Goal: Task Accomplishment & Management: Manage account settings

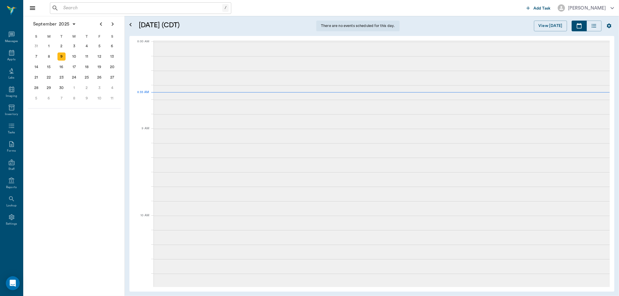
scroll to position [1, 0]
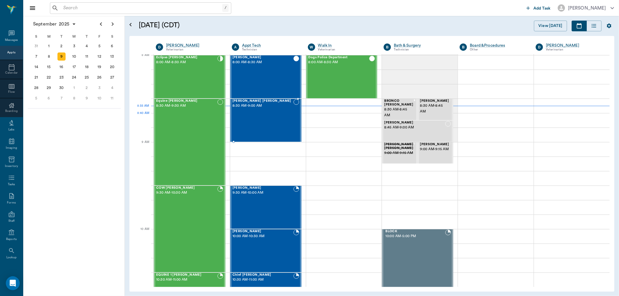
click at [283, 117] on div "[PERSON_NAME] [PERSON_NAME] 8:30 AM - 9:00 AM" at bounding box center [263, 120] width 61 height 42
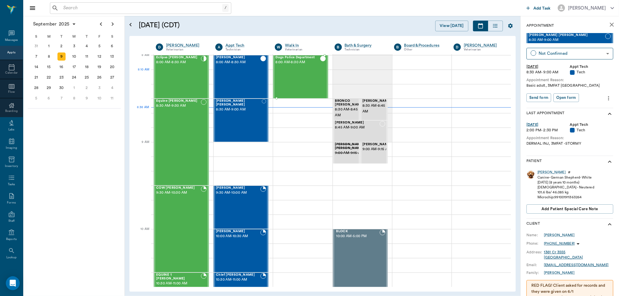
click at [295, 77] on div "Dogs Police Department 8:00 AM - 8:30 AM" at bounding box center [297, 77] width 44 height 42
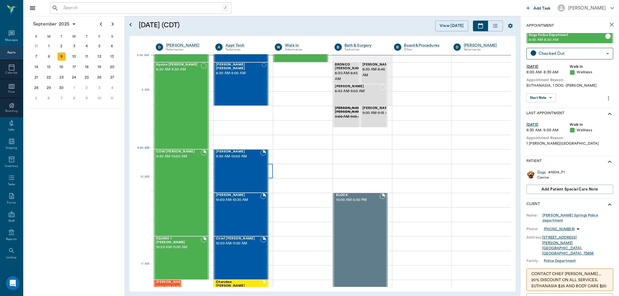
scroll to position [66, 0]
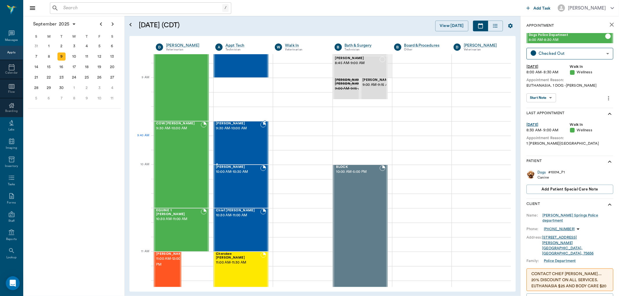
click at [237, 138] on div "[PERSON_NAME] 9:30 AM - 10:00 AM" at bounding box center [238, 143] width 44 height 42
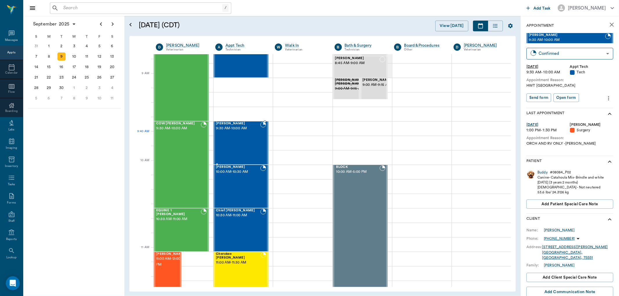
scroll to position [98, 0]
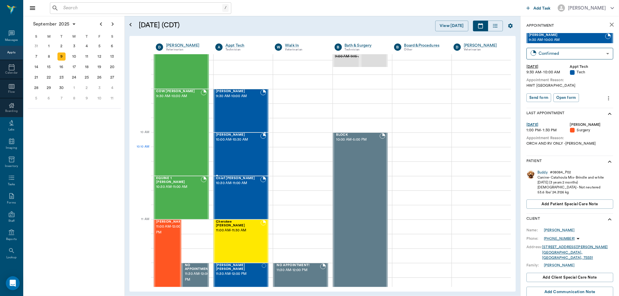
click at [240, 150] on div "Jonah Mathis 10:00 AM - 10:30 AM" at bounding box center [238, 154] width 44 height 42
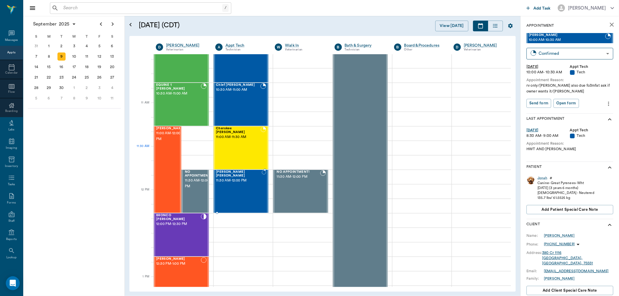
scroll to position [227, 0]
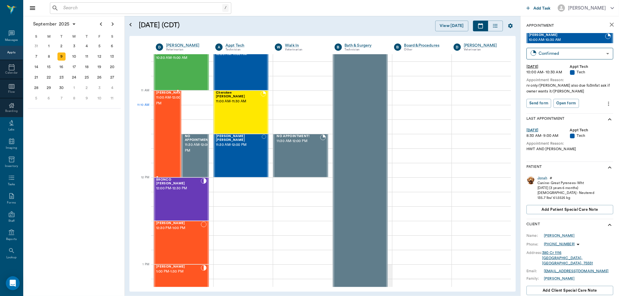
click at [167, 117] on div "[PERSON_NAME] 11:00 AM - 12:00 PM" at bounding box center [170, 134] width 29 height 86
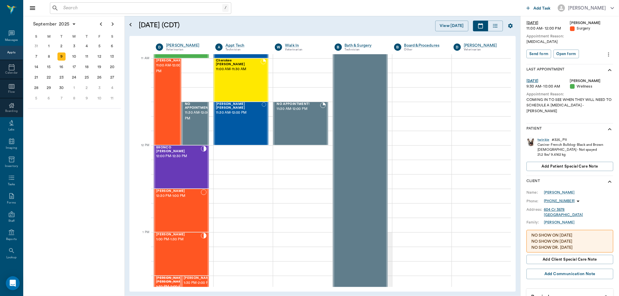
scroll to position [54, 0]
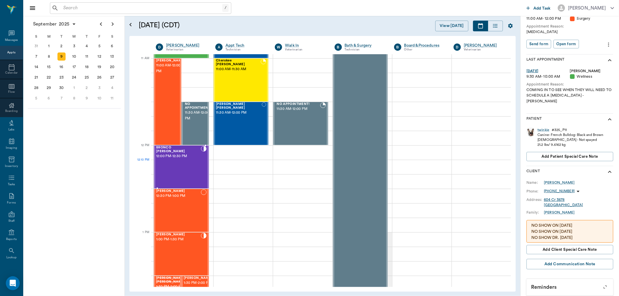
click at [190, 163] on div "BRONCO [PERSON_NAME] 12:00 PM - 12:30 PM" at bounding box center [178, 167] width 45 height 42
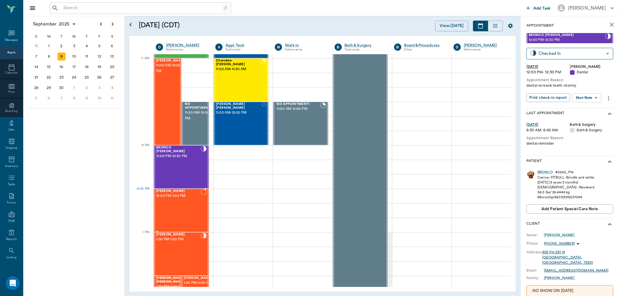
click at [178, 199] on div "Lilly Lindstrand 12:30 PM - 1:00 PM" at bounding box center [178, 211] width 45 height 42
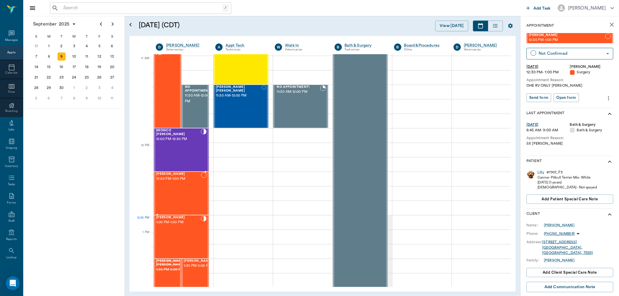
scroll to position [292, 0]
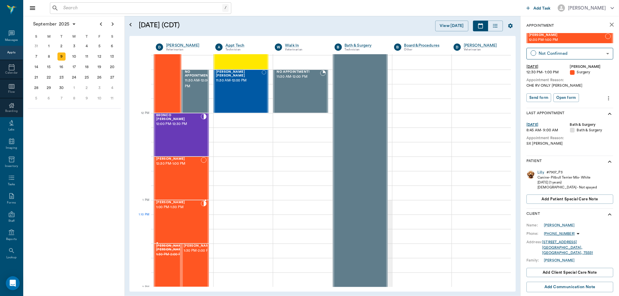
click at [185, 219] on div "Louise McWaters 1:00 PM - 1:30 PM" at bounding box center [178, 222] width 45 height 42
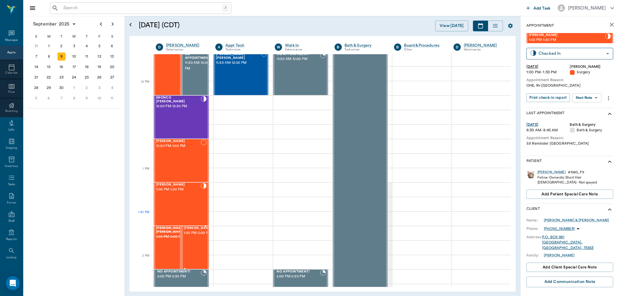
scroll to position [324, 0]
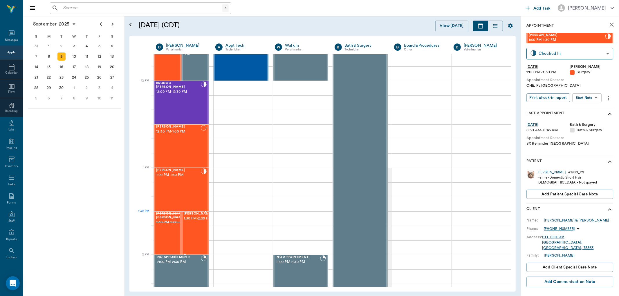
click at [188, 222] on span "1:30 PM - 2:00 PM" at bounding box center [198, 219] width 29 height 6
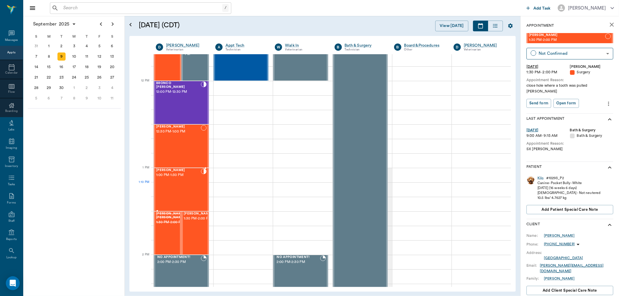
click at [174, 187] on div "Louise McWaters 1:00 PM - 1:30 PM" at bounding box center [178, 190] width 45 height 42
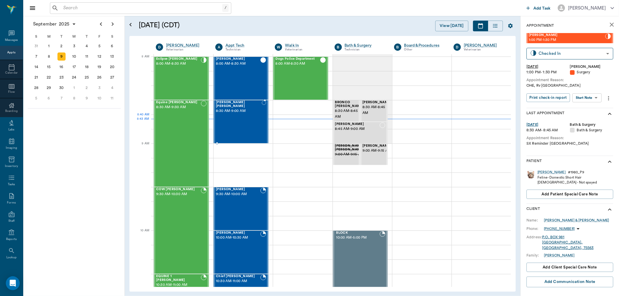
click at [237, 124] on div "Pence Mahoney 8:30 AM - 9:00 AM" at bounding box center [239, 122] width 46 height 42
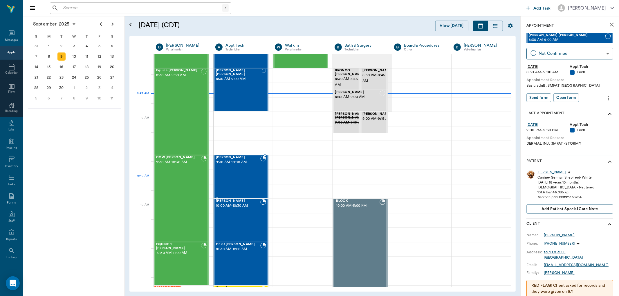
scroll to position [32, 0]
click at [237, 165] on span "9:30 AM - 10:00 AM" at bounding box center [238, 162] width 44 height 6
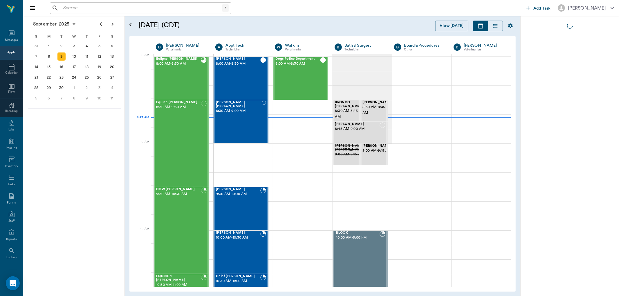
scroll to position [1, 0]
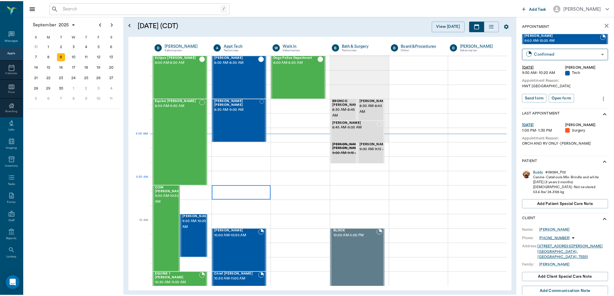
scroll to position [34, 0]
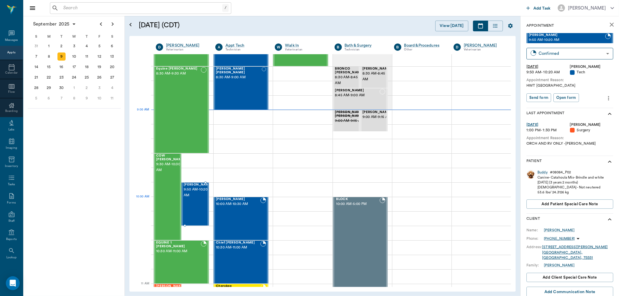
click at [188, 198] on span "9:50 AM - 10:20 AM" at bounding box center [198, 193] width 29 height 12
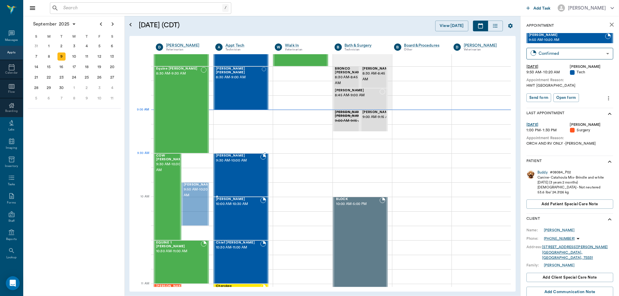
drag, startPoint x: 192, startPoint y: 205, endPoint x: 226, endPoint y: 178, distance: 43.0
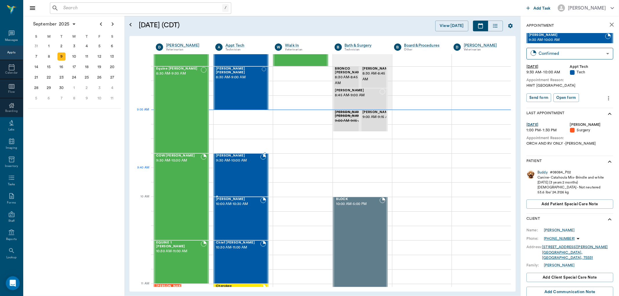
click at [246, 174] on div "Buddy Lutrick 9:30 AM - 10:00 AM" at bounding box center [238, 175] width 44 height 42
click at [545, 173] on div "Buddy" at bounding box center [543, 172] width 10 height 5
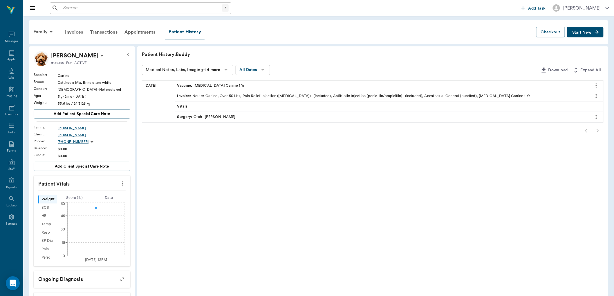
click at [274, 119] on div "Surgery : Orch - Dr. Bert Ellsworth" at bounding box center [382, 117] width 414 height 10
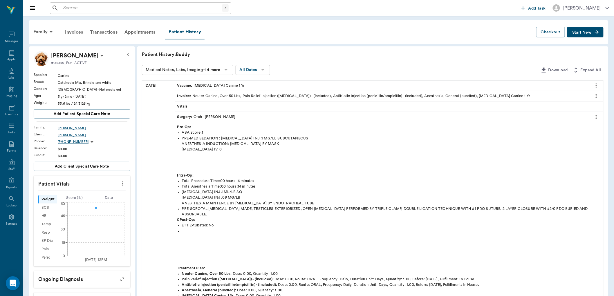
click at [209, 117] on div "Surgery : Orch - Dr. Bert Ellsworth" at bounding box center [206, 117] width 58 height 6
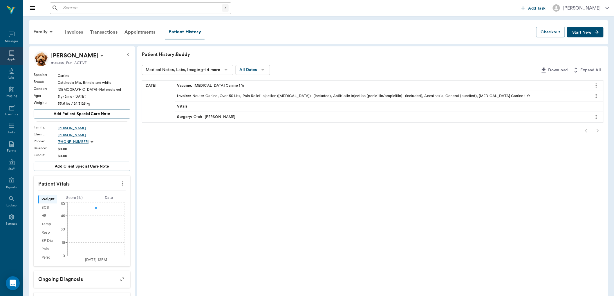
click at [11, 56] on icon at bounding box center [11, 52] width 7 height 7
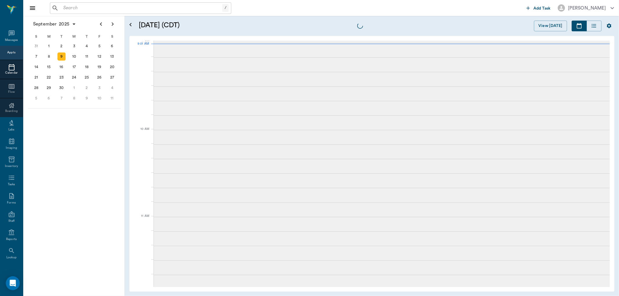
scroll to position [87, 0]
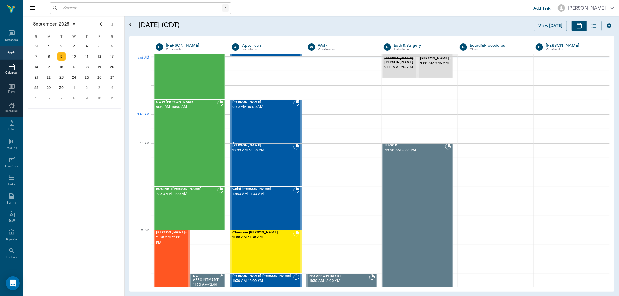
click at [254, 118] on div "[PERSON_NAME] 9:30 AM - 10:00 AM" at bounding box center [263, 121] width 61 height 42
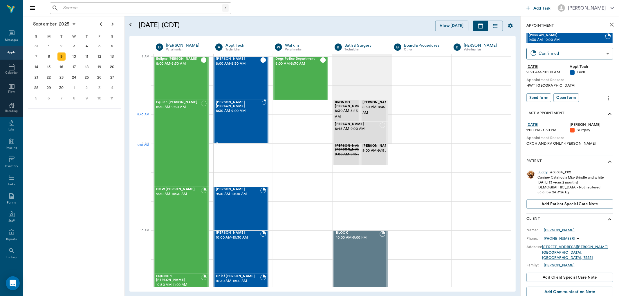
click at [231, 116] on div "Pence Mahoney 8:30 AM - 9:00 AM" at bounding box center [239, 122] width 46 height 42
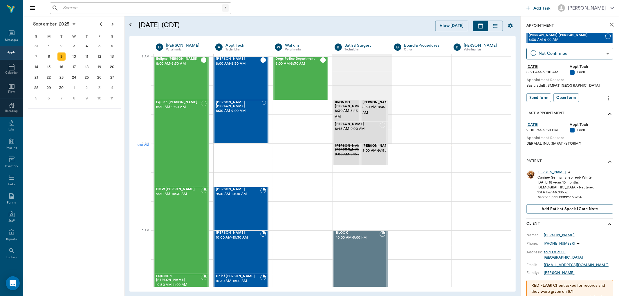
click at [607, 97] on icon "more" at bounding box center [608, 98] width 6 height 7
click at [596, 76] on div at bounding box center [309, 148] width 619 height 296
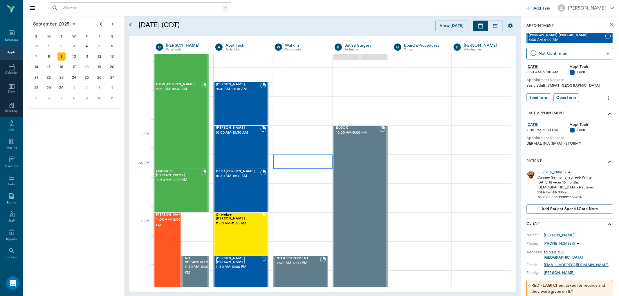
scroll to position [97, 0]
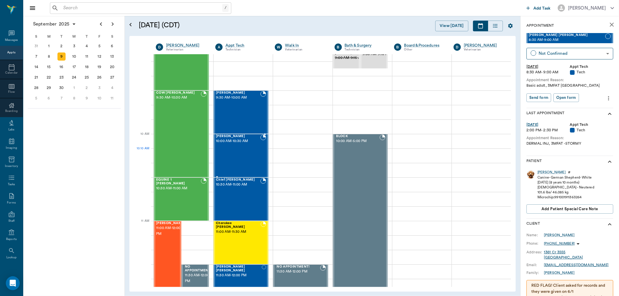
click at [257, 157] on div "Jonah Mathis 10:00 AM - 10:30 AM" at bounding box center [238, 156] width 44 height 42
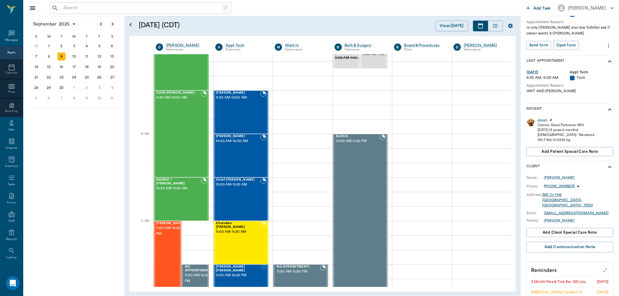
scroll to position [83, 0]
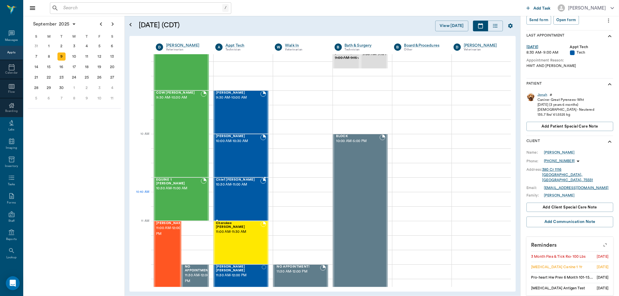
click at [245, 192] on div "Chief [PERSON_NAME] 10:30 AM - 11:00 AM" at bounding box center [238, 199] width 44 height 42
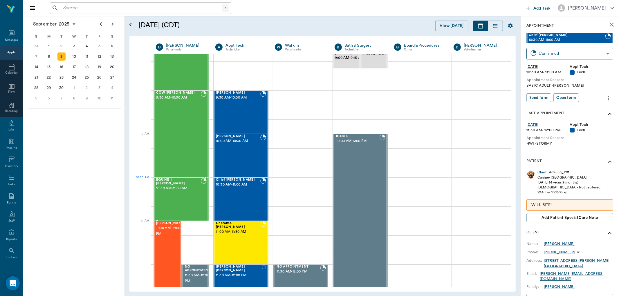
click at [181, 187] on span "10:30 AM - 11:00 AM" at bounding box center [178, 189] width 45 height 6
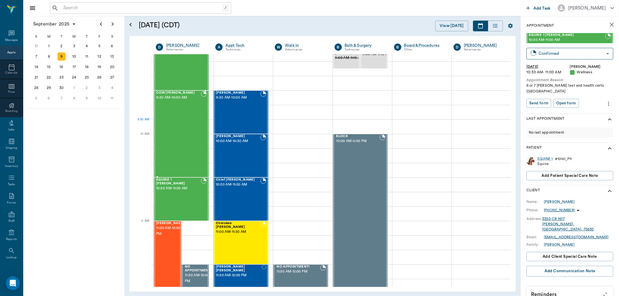
click at [183, 129] on div "COW Reid 9:30 AM - 10:30 AM" at bounding box center [178, 134] width 45 height 86
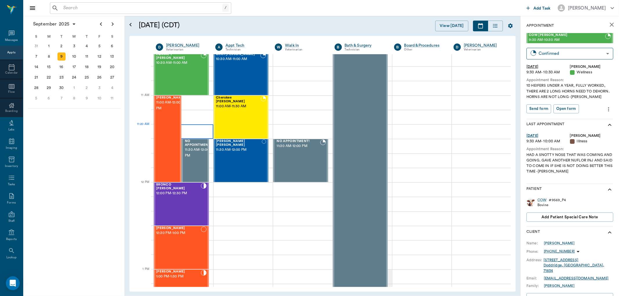
scroll to position [226, 0]
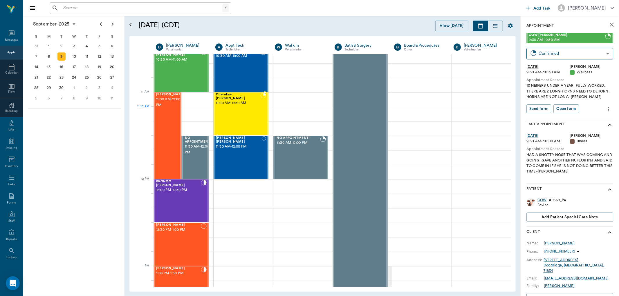
click at [248, 121] on div "Cherokee Farris 11:00 AM - 11:30 AM" at bounding box center [238, 114] width 45 height 42
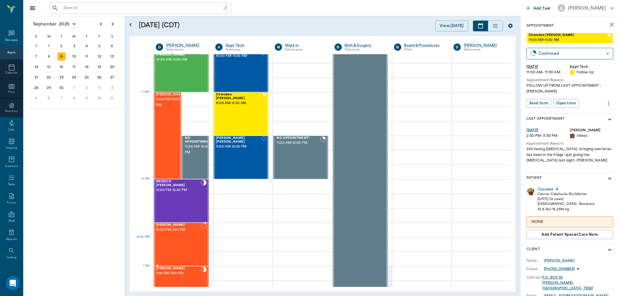
click at [181, 249] on div "Lilly Lindstrand 12:30 PM - 1:00 PM" at bounding box center [178, 245] width 45 height 42
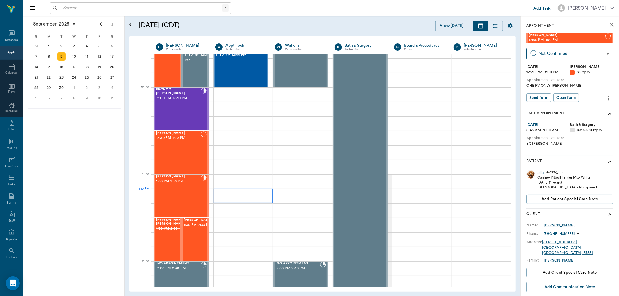
scroll to position [355, 0]
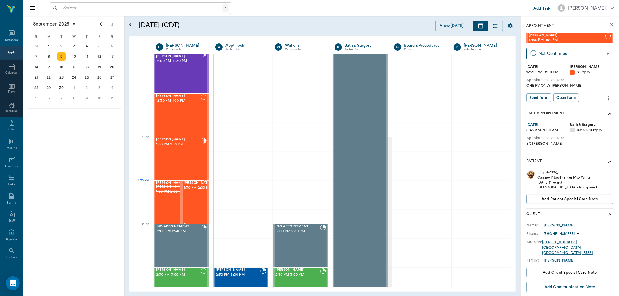
click at [190, 191] on span "1:30 PM - 2:00 PM" at bounding box center [198, 188] width 29 height 6
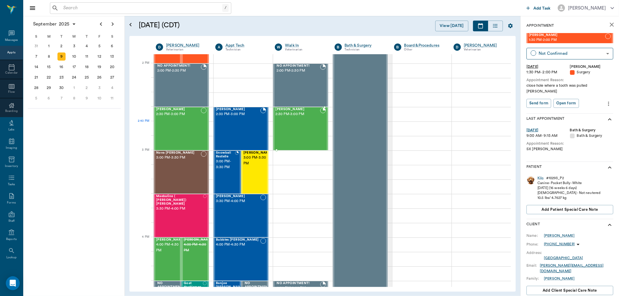
scroll to position [516, 0]
click at [247, 125] on div "Max Caudle 2:30 PM - 3:00 PM" at bounding box center [238, 128] width 44 height 42
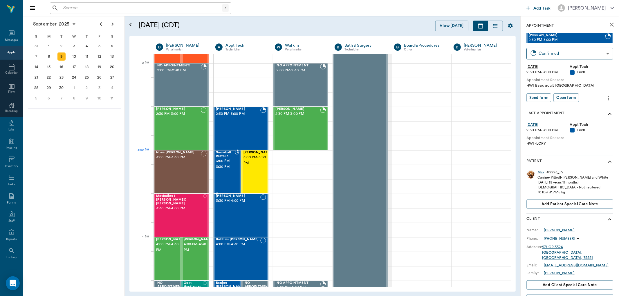
click at [228, 163] on span "3:00 PM - 3:30 PM" at bounding box center [225, 164] width 19 height 12
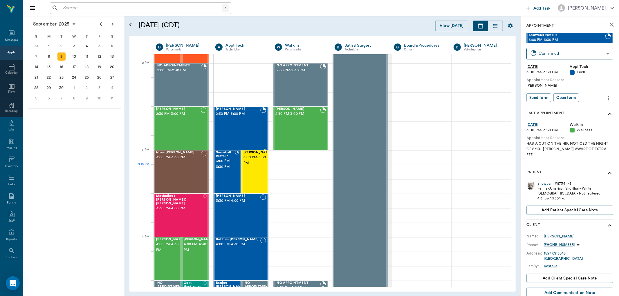
click at [251, 166] on span "3:00 PM - 3:30 PM" at bounding box center [258, 161] width 29 height 12
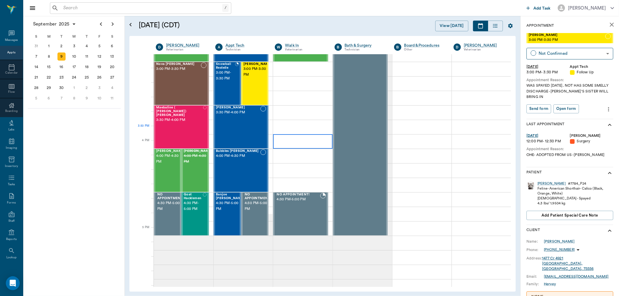
scroll to position [613, 0]
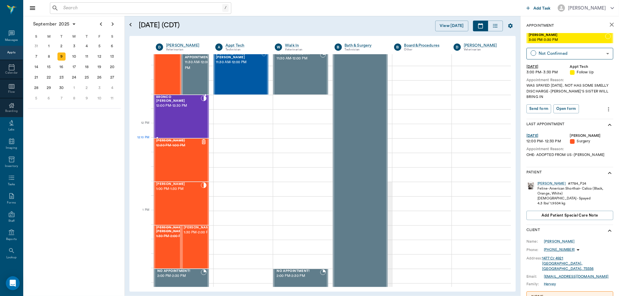
scroll to position [313, 0]
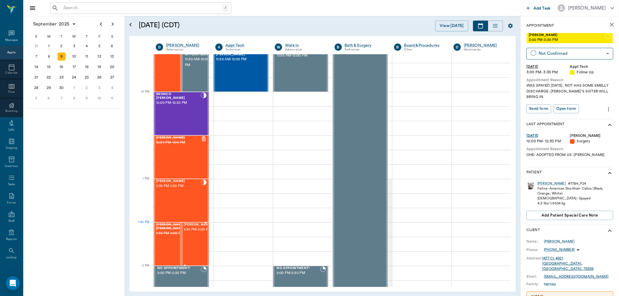
click at [192, 233] on span "1:30 PM - 2:00 PM" at bounding box center [198, 230] width 29 height 6
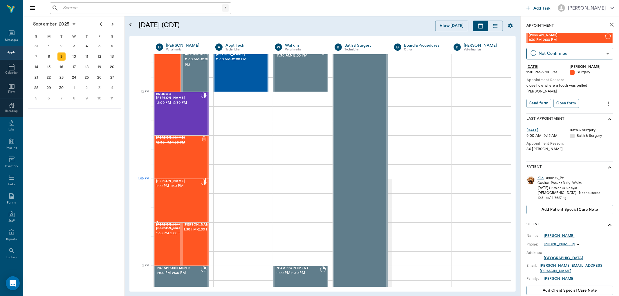
click at [172, 192] on div "Louise McWaters 1:00 PM - 1:30 PM" at bounding box center [178, 201] width 45 height 42
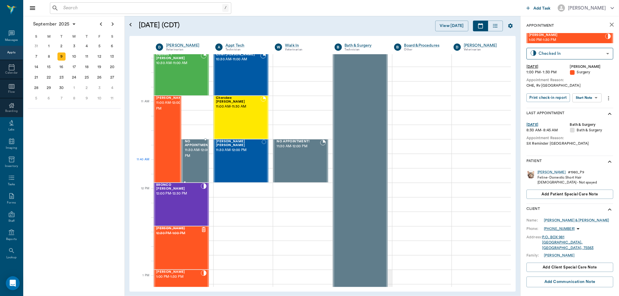
scroll to position [216, 0]
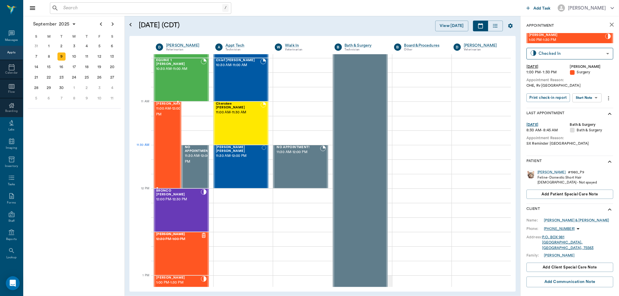
click at [164, 159] on div "twinkie Robinson 11:00 AM - 12:00 PM" at bounding box center [170, 145] width 29 height 86
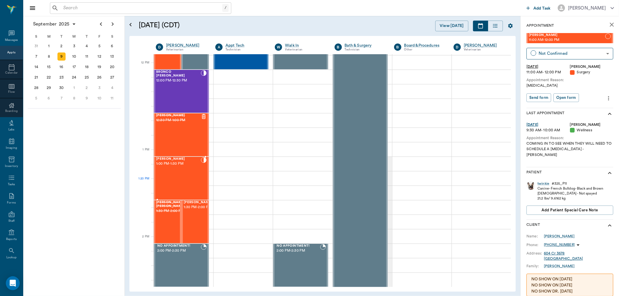
scroll to position [345, 0]
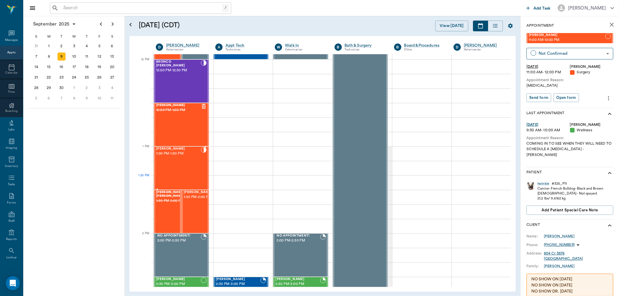
click at [179, 178] on div "Louise McWaters 1:00 PM - 1:30 PM" at bounding box center [178, 168] width 45 height 42
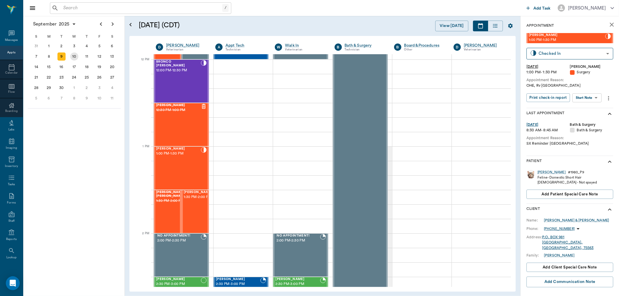
click at [73, 59] on div "10" at bounding box center [74, 57] width 8 height 8
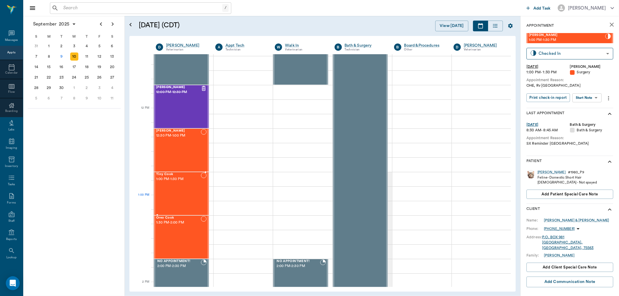
scroll to position [322, 0]
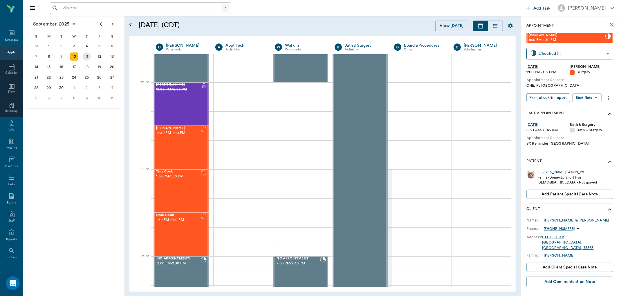
click at [90, 55] on div "11" at bounding box center [87, 57] width 8 height 8
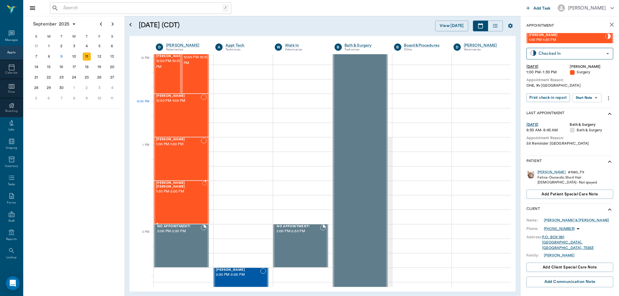
scroll to position [322, 0]
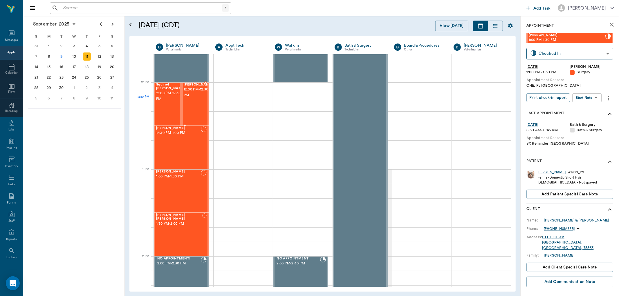
click at [189, 105] on div "Puppy Smith 12:00 PM - 12:30 PM" at bounding box center [198, 104] width 29 height 42
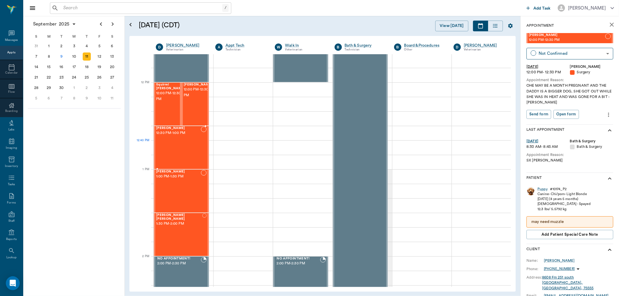
click at [163, 150] on div "Artie Hawkins 12:30 PM - 1:00 PM" at bounding box center [178, 148] width 45 height 42
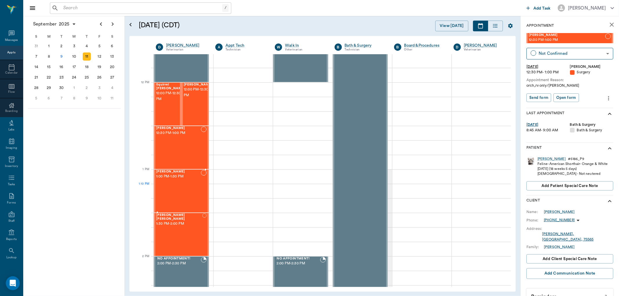
click at [182, 195] on div "Mocha Dykes 1:00 PM - 1:30 PM" at bounding box center [178, 191] width 45 height 42
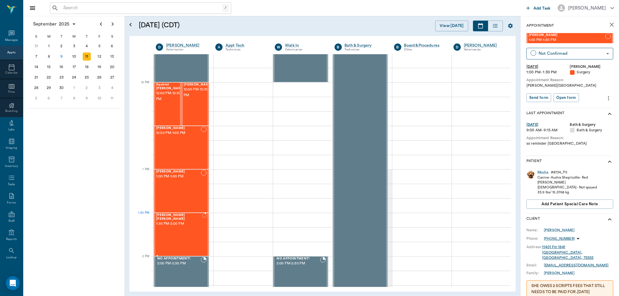
click at [165, 224] on div "Luna Wieberg 1:30 PM - 2:00 PM" at bounding box center [179, 235] width 46 height 42
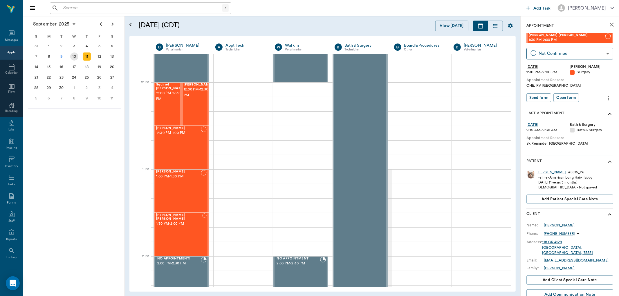
click at [73, 58] on div "10" at bounding box center [74, 57] width 8 height 8
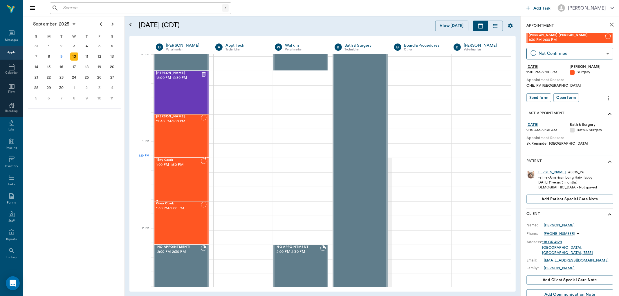
scroll to position [290, 0]
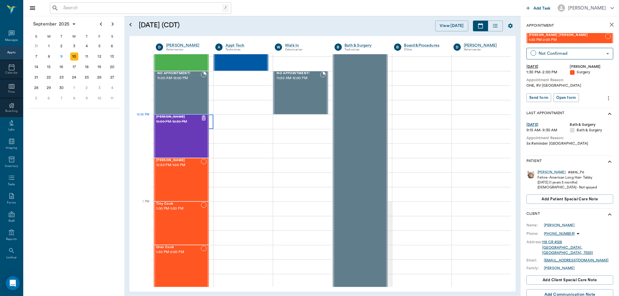
click at [209, 119] on div at bounding box center [184, 122] width 60 height 15
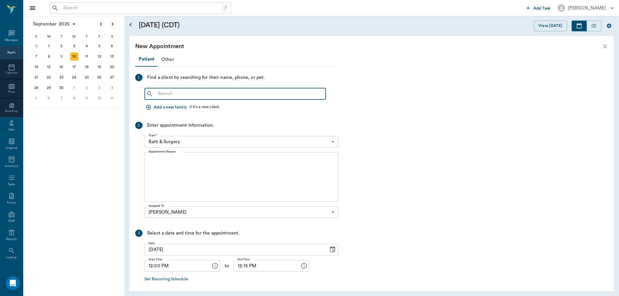
click at [173, 94] on input "text" at bounding box center [240, 94] width 168 height 8
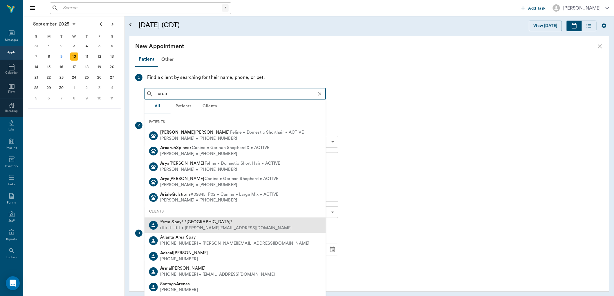
click at [178, 223] on span "*Area Spay* *Atlanta*" at bounding box center [196, 222] width 72 height 4
type input "area"
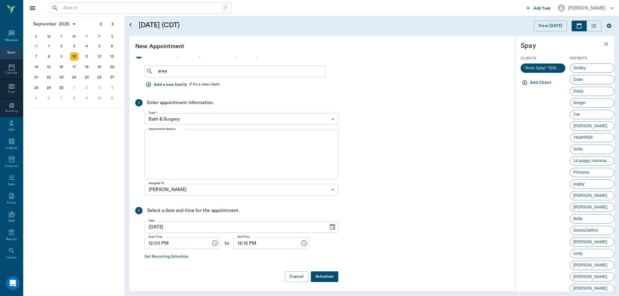
scroll to position [23, 0]
click at [297, 275] on button "Cancel" at bounding box center [296, 276] width 23 height 11
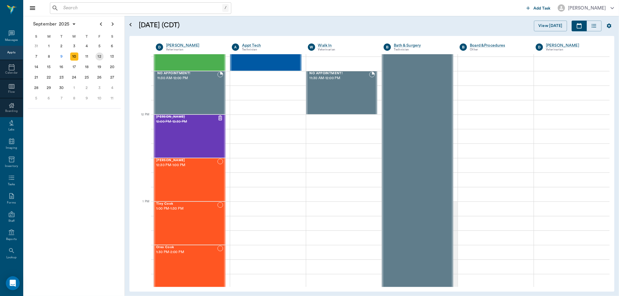
click at [99, 57] on div "12" at bounding box center [99, 57] width 8 height 8
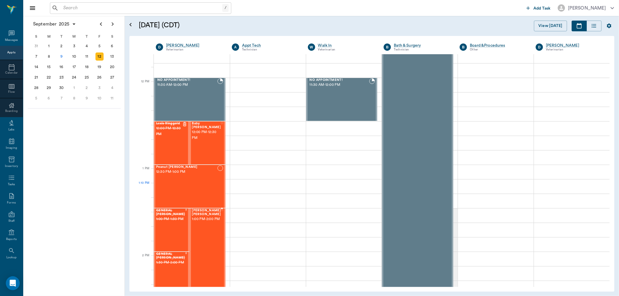
scroll to position [355, 0]
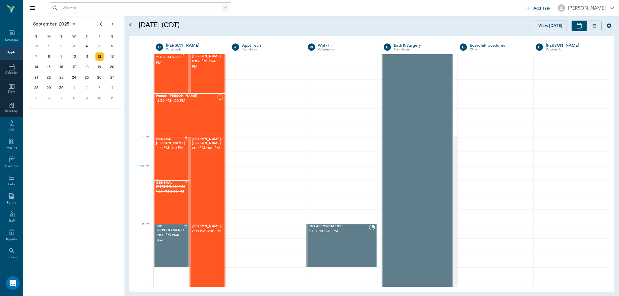
click at [174, 170] on div "GENERAL Spay 1:00 PM - 1:30 PM" at bounding box center [170, 159] width 29 height 42
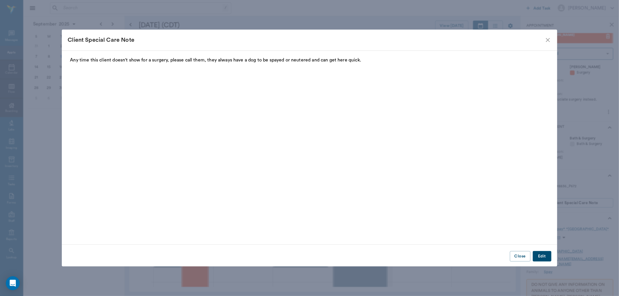
click at [547, 42] on icon "close" at bounding box center [548, 40] width 7 height 7
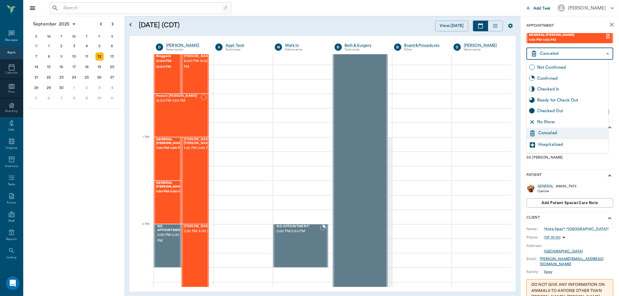
click at [552, 55] on body "/ ​ Add Task Dr. Bert Ellsworth Nectar Messages Appts Calendar Flow Boarding La…" at bounding box center [309, 148] width 619 height 296
click at [557, 68] on div "Not Confirmed" at bounding box center [571, 67] width 69 height 6
type input "NOT_CONFIRMED"
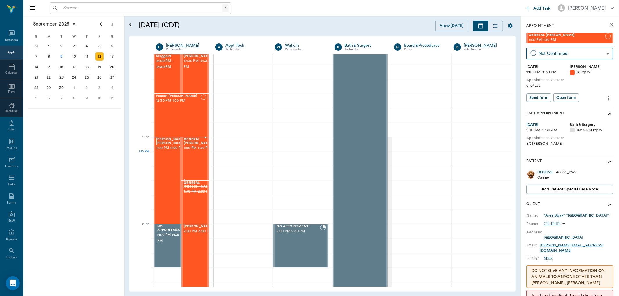
click at [200, 165] on div "GENERAL Spay 1:00 PM - 1:30 PM" at bounding box center [198, 159] width 29 height 42
click at [605, 99] on icon "more" at bounding box center [608, 98] width 6 height 7
click at [580, 107] on span "Edit appointment" at bounding box center [579, 108] width 49 height 6
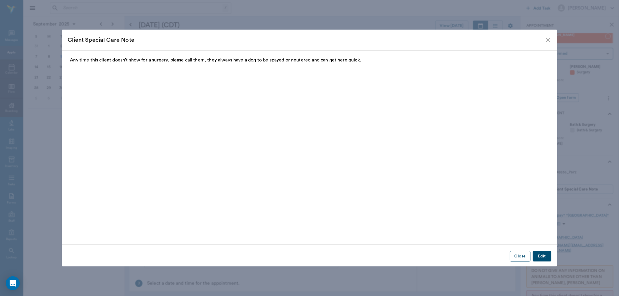
click at [516, 256] on button "Close" at bounding box center [520, 256] width 21 height 11
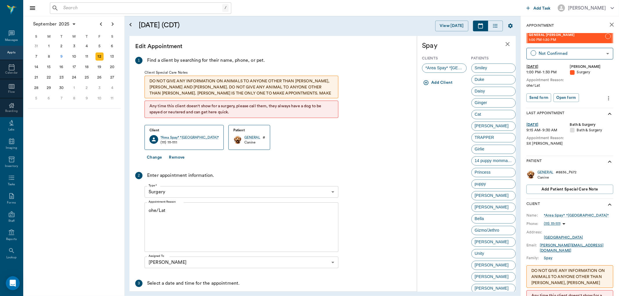
scroll to position [63, 0]
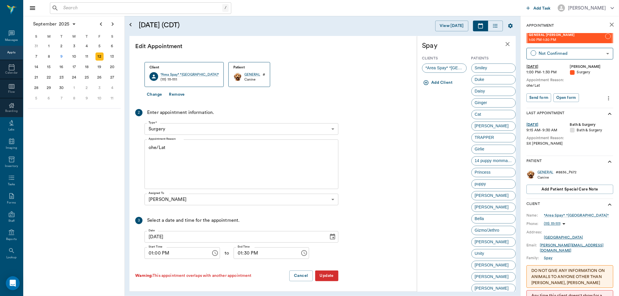
click at [333, 237] on icon "Choose date, selected date is Sep 12, 2025" at bounding box center [332, 237] width 7 height 7
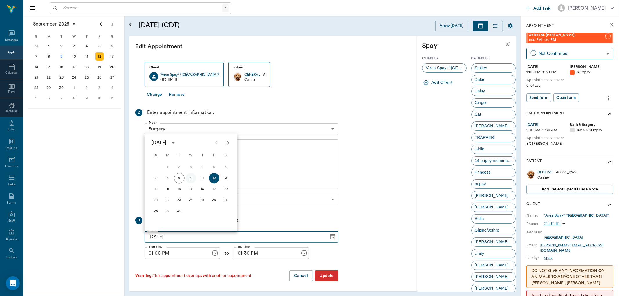
click at [191, 179] on button "10" at bounding box center [191, 178] width 10 height 10
type input "09/10/2025"
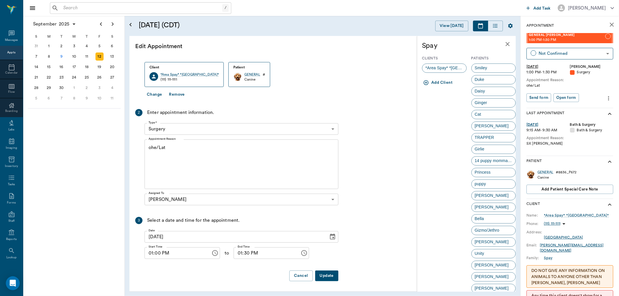
click at [327, 275] on button "Update" at bounding box center [326, 276] width 23 height 11
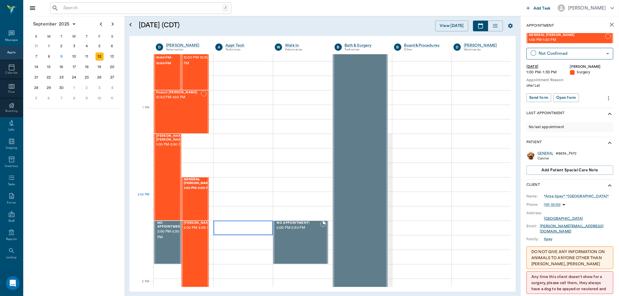
scroll to position [355, 0]
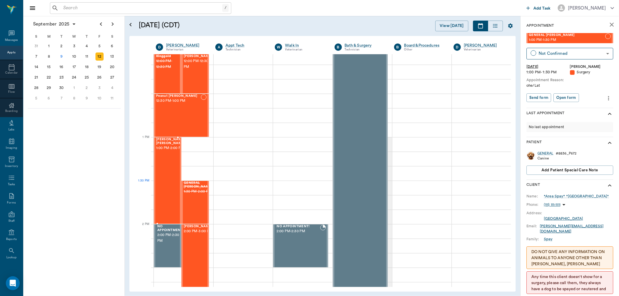
click at [167, 188] on div "Marley Barentine 1:00 PM - 2:00 PM" at bounding box center [170, 181] width 29 height 86
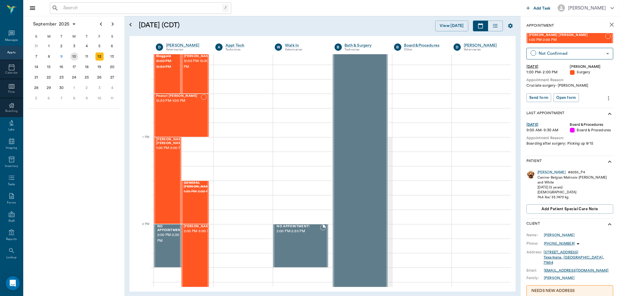
click at [71, 56] on div "10" at bounding box center [74, 57] width 8 height 8
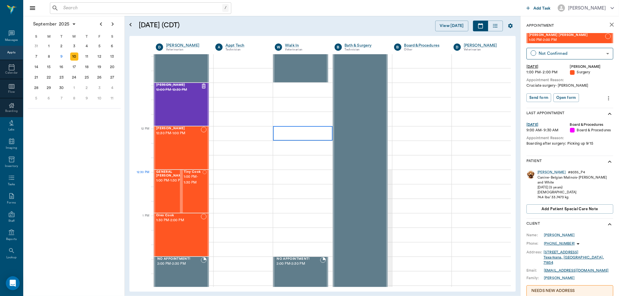
scroll to position [322, 0]
click at [64, 57] on div "9" at bounding box center [61, 57] width 8 height 8
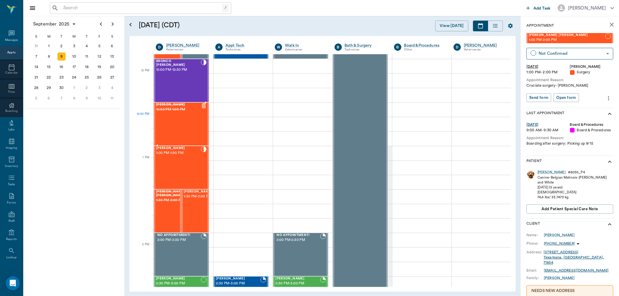
scroll to position [290, 0]
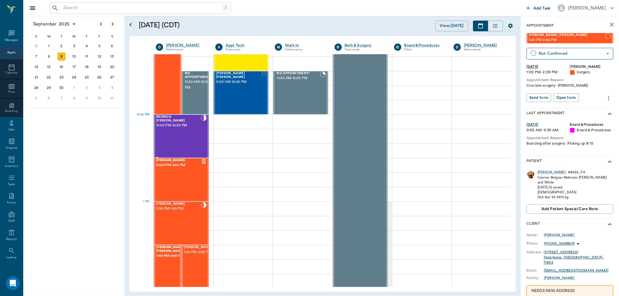
click at [184, 129] on div "BRONCO Crouse 12:00 PM - 12:30 PM" at bounding box center [178, 136] width 45 height 42
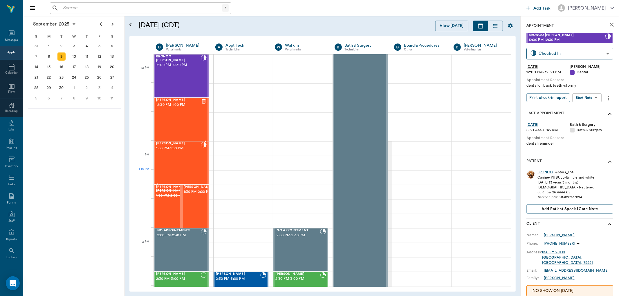
scroll to position [355, 0]
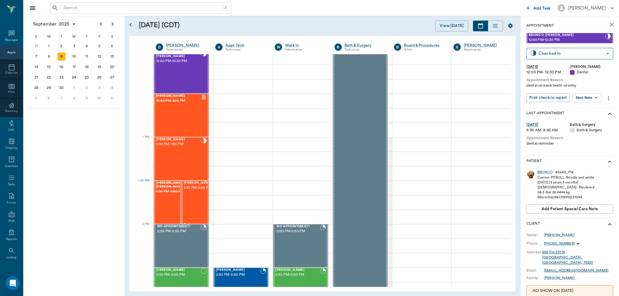
click at [196, 191] on span "1:30 PM - 2:00 PM" at bounding box center [198, 188] width 29 height 6
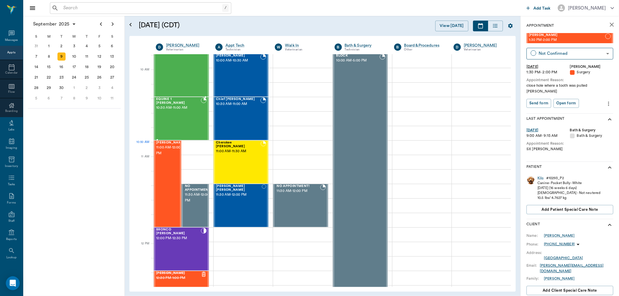
scroll to position [161, 0]
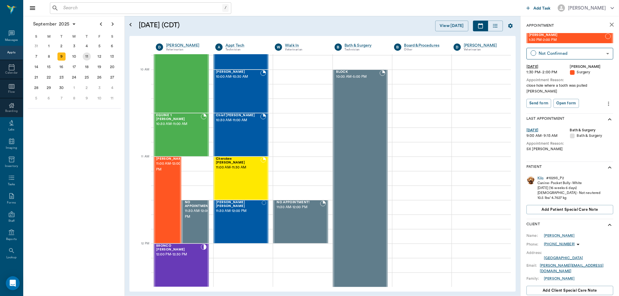
click at [89, 58] on div "11" at bounding box center [87, 57] width 8 height 8
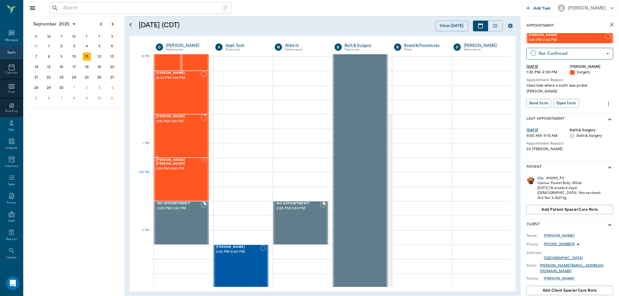
scroll to position [387, 0]
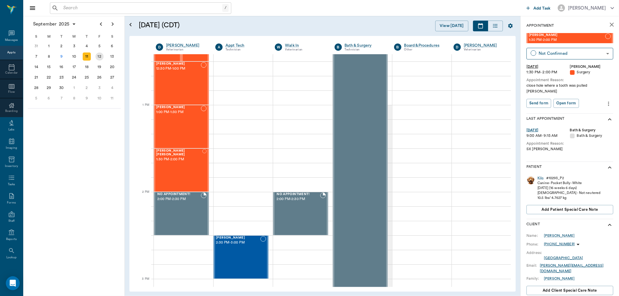
click at [101, 57] on div "12" at bounding box center [99, 57] width 8 height 8
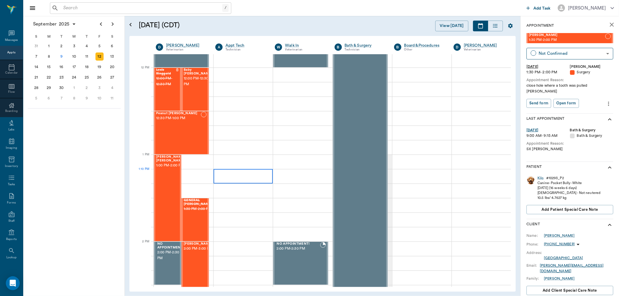
scroll to position [419, 0]
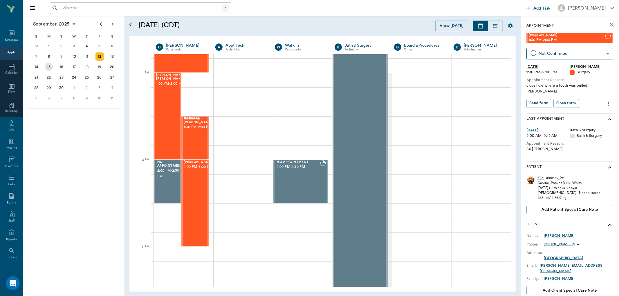
click at [47, 68] on div "15" at bounding box center [49, 67] width 8 height 8
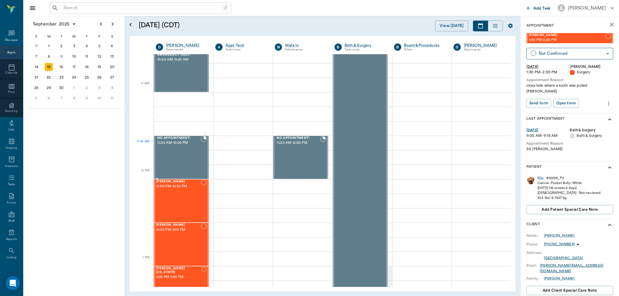
scroll to position [355, 0]
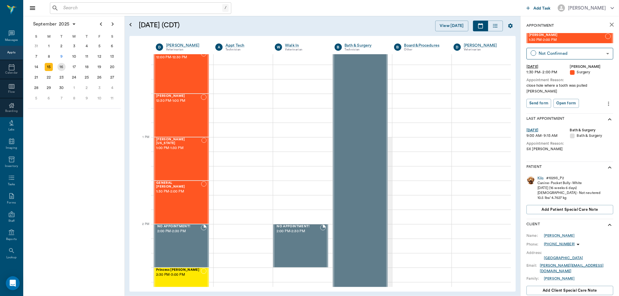
click at [64, 68] on div "16" at bounding box center [61, 67] width 13 height 10
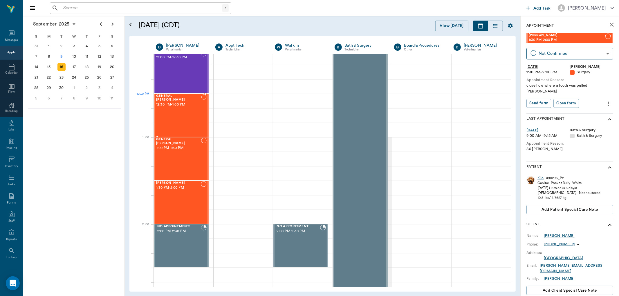
scroll to position [322, 0]
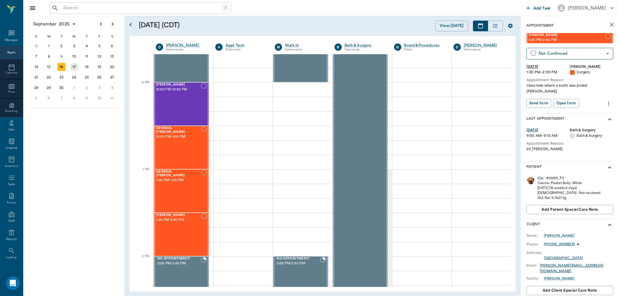
click at [75, 66] on div "17" at bounding box center [74, 67] width 8 height 8
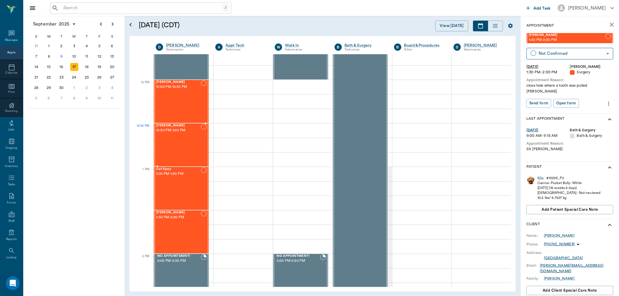
scroll to position [322, 0]
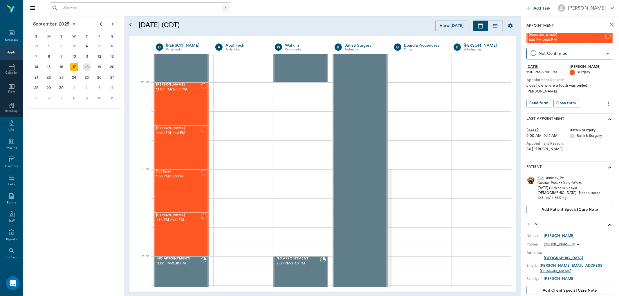
click at [87, 64] on div "18" at bounding box center [87, 67] width 8 height 8
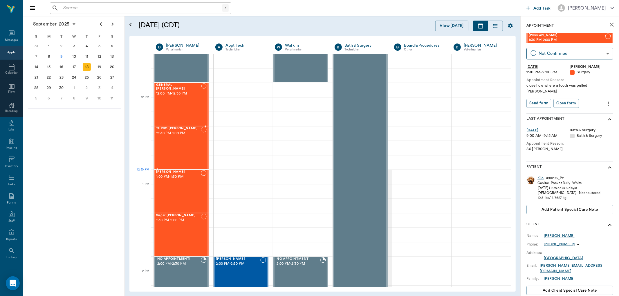
scroll to position [322, 0]
click at [97, 66] on div "19" at bounding box center [99, 67] width 8 height 8
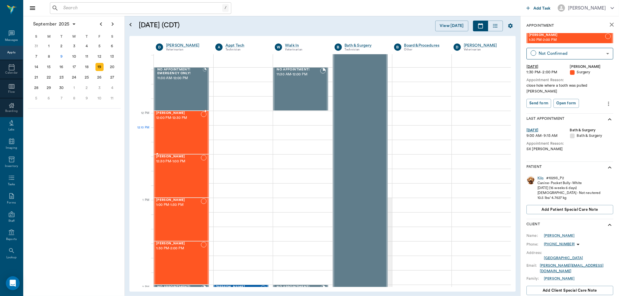
scroll to position [290, 0]
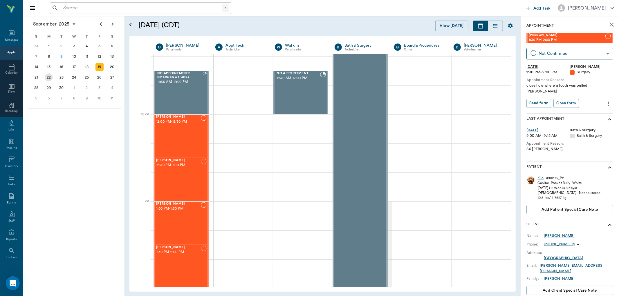
click at [53, 78] on div "22" at bounding box center [49, 77] width 13 height 10
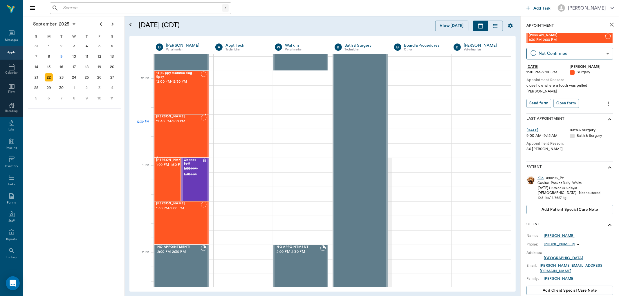
scroll to position [355, 0]
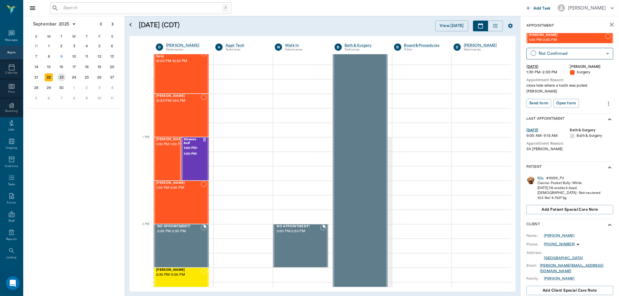
click at [62, 75] on div "23" at bounding box center [61, 77] width 8 height 8
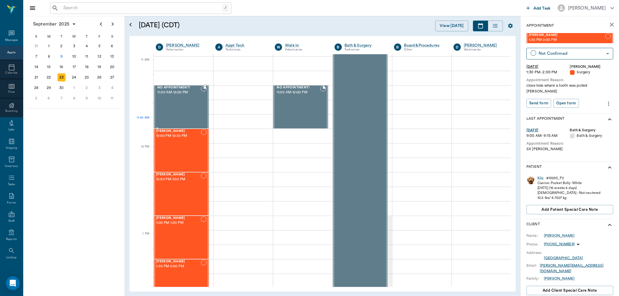
scroll to position [353, 0]
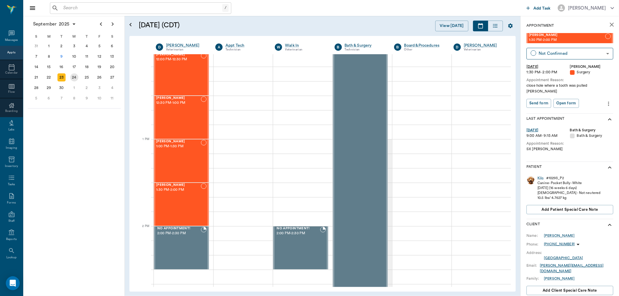
click at [73, 76] on div "24" at bounding box center [74, 77] width 8 height 8
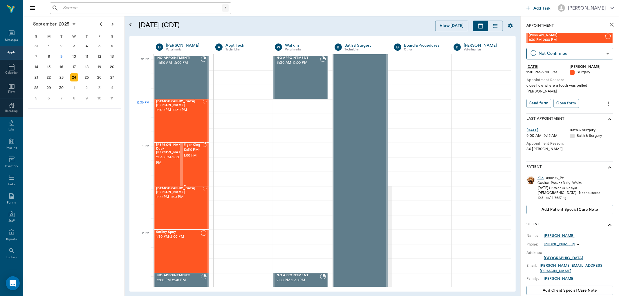
scroll to position [355, 0]
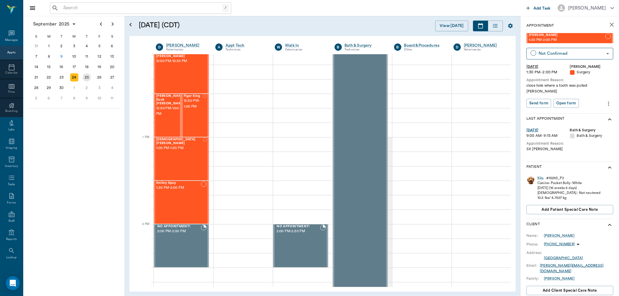
click at [84, 76] on div "25" at bounding box center [87, 77] width 8 height 8
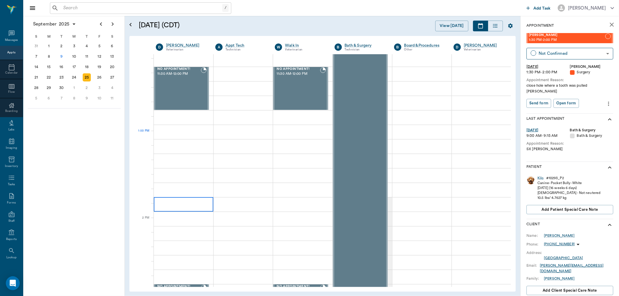
scroll to position [387, 0]
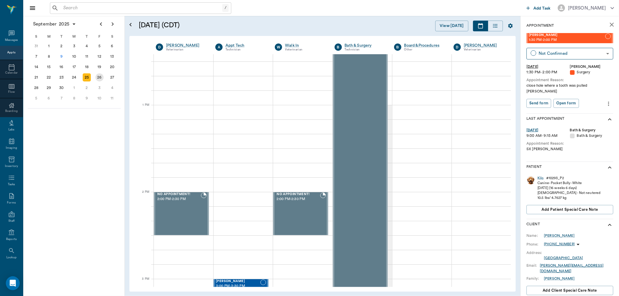
click at [99, 77] on div "26" at bounding box center [99, 77] width 8 height 8
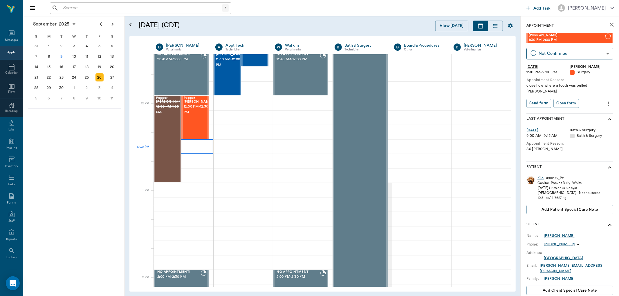
scroll to position [322, 0]
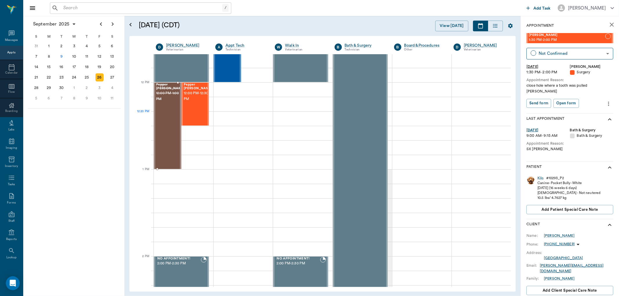
click at [165, 123] on div "Pepper Eaves 12:00 PM - 1:00 PM" at bounding box center [170, 126] width 29 height 86
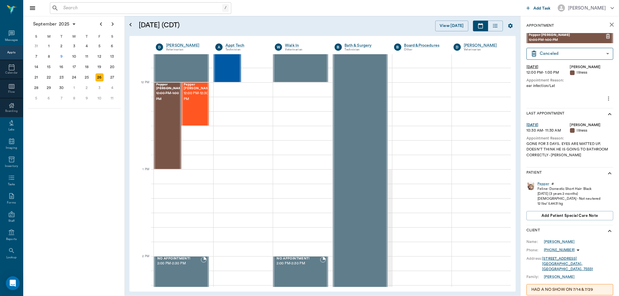
click at [605, 100] on icon "more" at bounding box center [608, 98] width 6 height 7
click at [585, 108] on span "Edit appointment" at bounding box center [579, 108] width 49 height 6
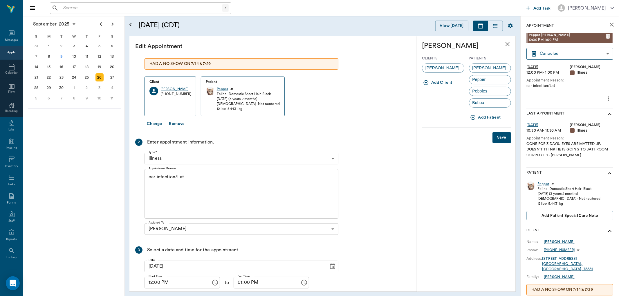
scroll to position [47, 0]
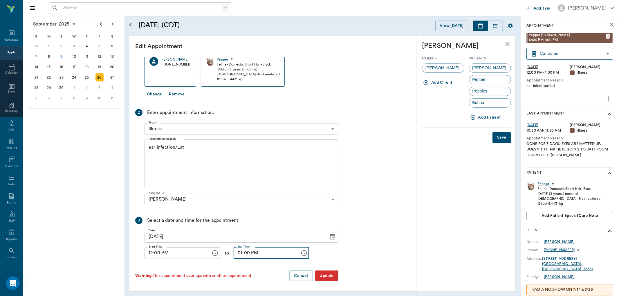
click at [237, 256] on input "01:00 PM" at bounding box center [265, 254] width 62 height 12
click at [234, 258] on input "01:00 PM" at bounding box center [265, 254] width 62 height 12
type input "12:30 PM"
click at [324, 276] on button "Update" at bounding box center [326, 276] width 23 height 11
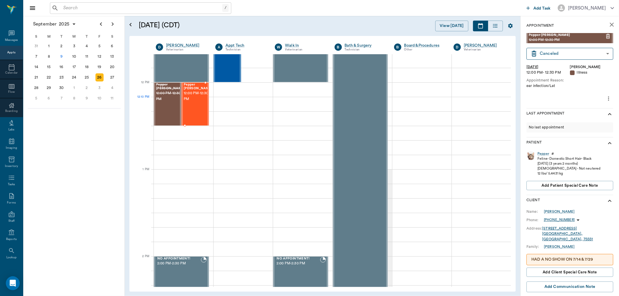
click at [195, 102] on span "12:00 PM - 12:30 PM" at bounding box center [198, 97] width 29 height 12
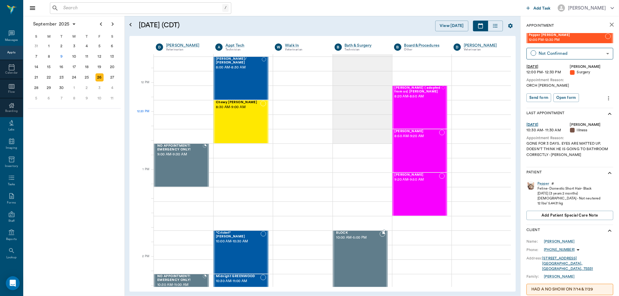
scroll to position [322, 0]
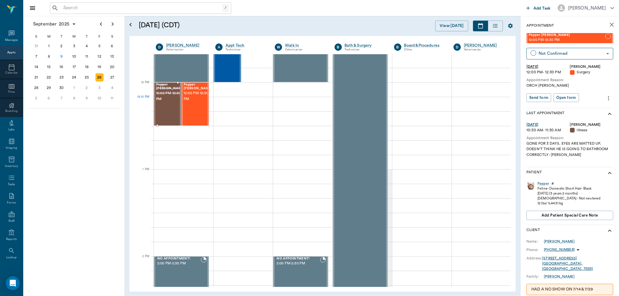
click at [171, 103] on div "Pepper [PERSON_NAME] 12:00 PM - 12:30 PM" at bounding box center [170, 104] width 29 height 42
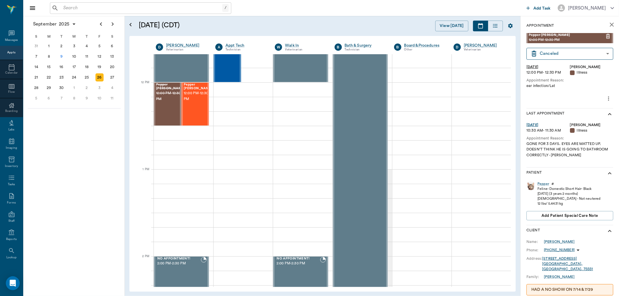
click at [605, 98] on icon "more" at bounding box center [608, 98] width 6 height 7
click at [579, 107] on span "Edit appointment" at bounding box center [579, 108] width 49 height 6
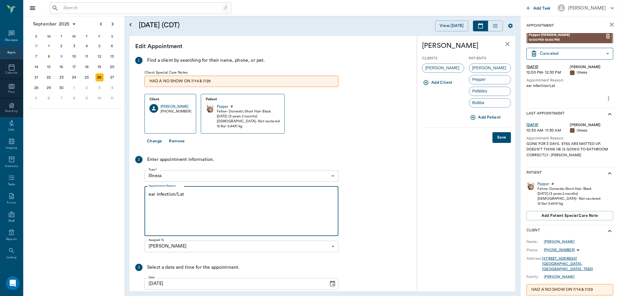
drag, startPoint x: 187, startPoint y: 194, endPoint x: 142, endPoint y: 195, distance: 44.7
click at [142, 195] on div "2 Enter appointment information. Type * Illness 65d2be4f46e3a538d89b8c15 Type *…" at bounding box center [236, 205] width 203 height 99
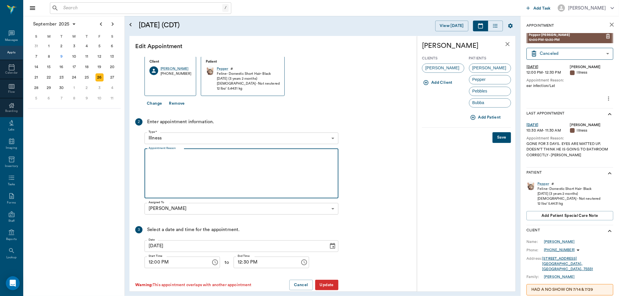
scroll to position [47, 0]
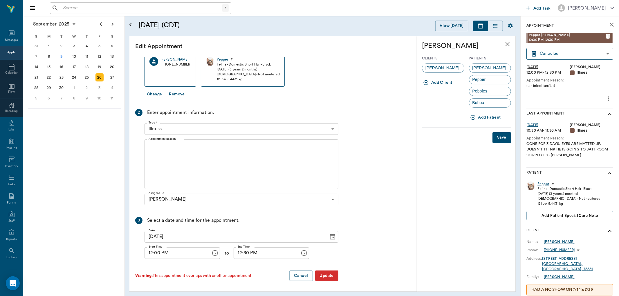
click at [330, 274] on button "Update" at bounding box center [326, 276] width 23 height 11
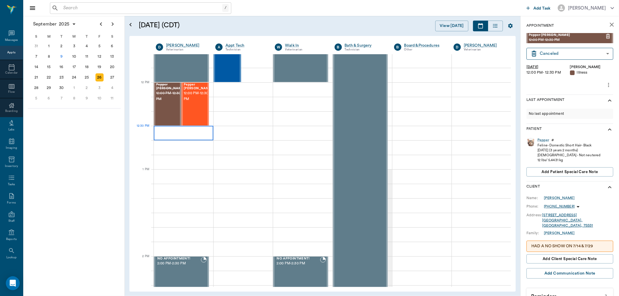
click at [156, 131] on div at bounding box center [184, 133] width 60 height 15
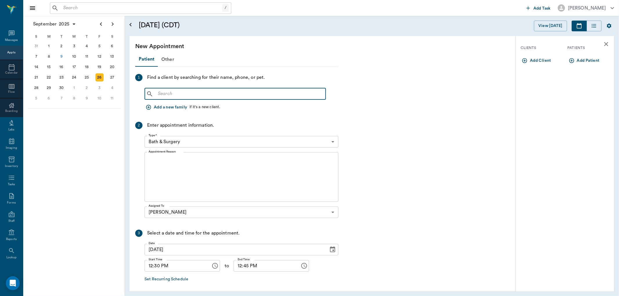
click at [169, 95] on input "text" at bounding box center [240, 94] width 168 height 8
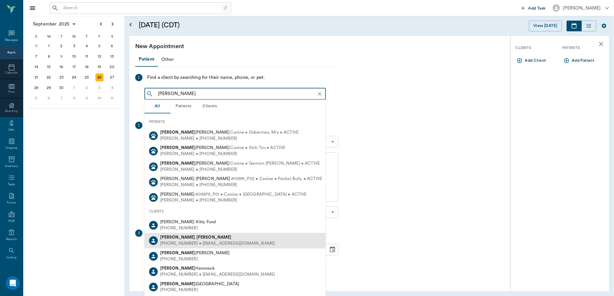
click at [184, 241] on div "[PHONE_NUMBER] • [EMAIL_ADDRESS][DOMAIN_NAME]" at bounding box center [217, 244] width 115 height 6
type input "[PERSON_NAME]"
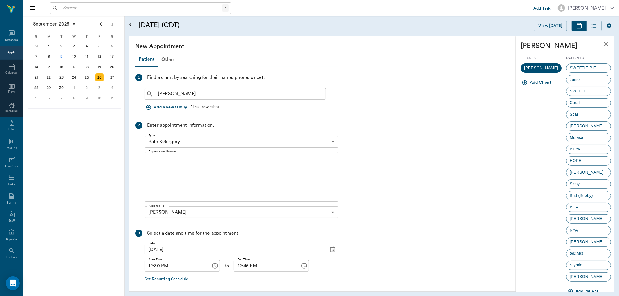
scroll to position [14, 0]
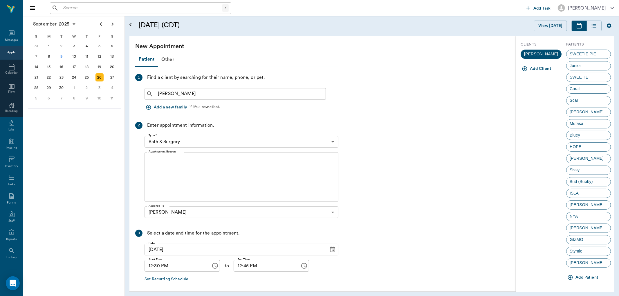
click at [569, 277] on icon "button" at bounding box center [570, 277] width 5 height 5
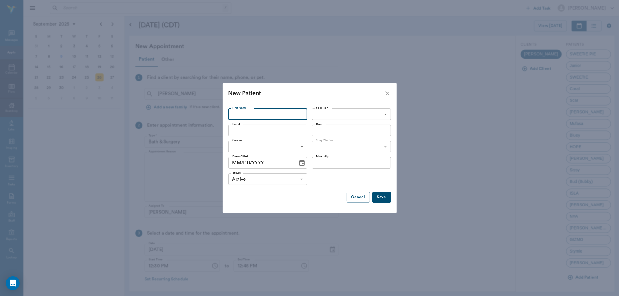
click at [247, 117] on input "First Name *" at bounding box center [267, 115] width 79 height 12
type input "p"
type input "Piglet"
click at [322, 118] on body "/ ​ Add Task Dr. Bert Ellsworth Nectar Messages Appts Calendar Flow Boarding La…" at bounding box center [309, 148] width 619 height 296
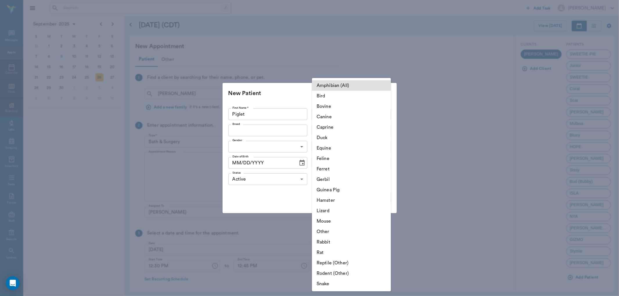
click at [329, 229] on li "Other" at bounding box center [351, 232] width 79 height 10
type input "Other"
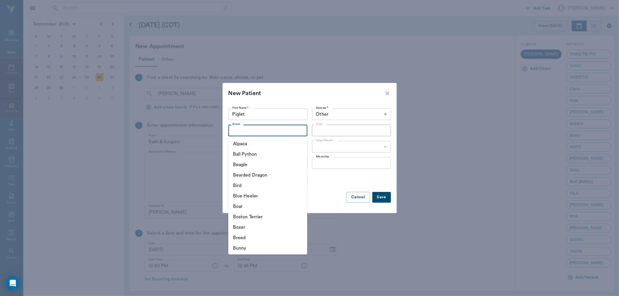
click at [257, 134] on input "Breed" at bounding box center [263, 131] width 66 height 8
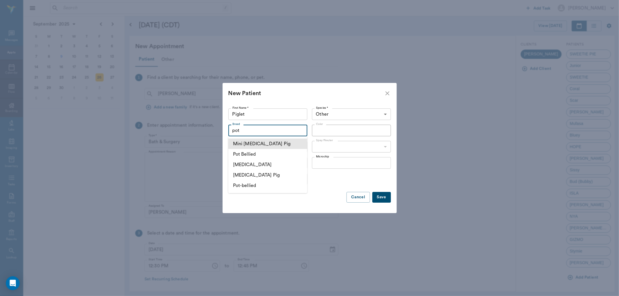
click at [262, 143] on li "Mini Pot Belly Pig" at bounding box center [267, 144] width 79 height 10
type input "Mini Pot Belly Pig"
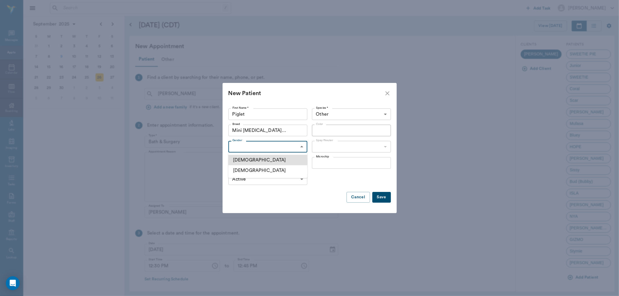
click at [271, 147] on body "/ ​ Add Task Dr. Bert Ellsworth Nectar Messages Appts Calendar Flow Boarding La…" at bounding box center [309, 148] width 619 height 296
click at [257, 172] on li "Female" at bounding box center [267, 170] width 79 height 10
click at [263, 147] on body "/ ​ Add Task Dr. Bert Ellsworth Nectar Messages Appts Calendar Flow Boarding La…" at bounding box center [309, 148] width 619 height 296
click at [256, 160] on li "Male" at bounding box center [267, 160] width 79 height 10
type input "MALE"
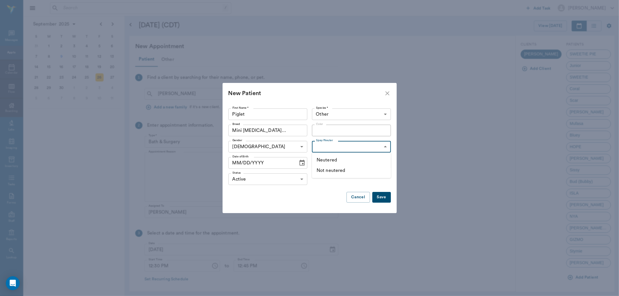
click at [329, 147] on body "/ ​ Add Task Dr. Bert Ellsworth Nectar Messages Appts Calendar Flow Boarding La…" at bounding box center [309, 148] width 619 height 296
click at [326, 170] on li "Not neutered" at bounding box center [351, 170] width 79 height 10
type input "false"
click at [302, 163] on icon "Choose date" at bounding box center [302, 163] width 7 height 7
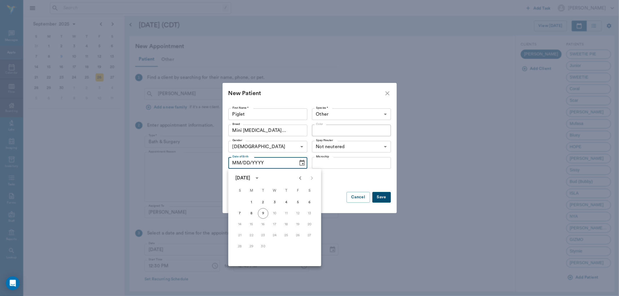
click at [300, 179] on icon "Previous month" at bounding box center [300, 177] width 2 height 3
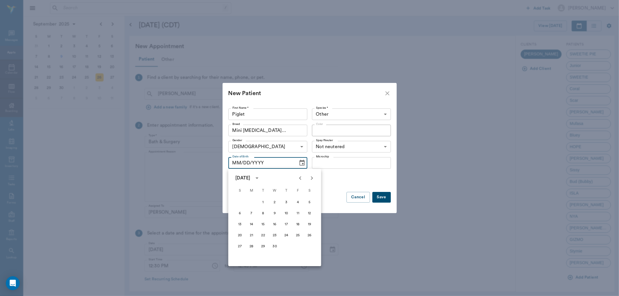
click at [300, 179] on icon "Previous month" at bounding box center [300, 177] width 2 height 3
click at [251, 214] on button "3" at bounding box center [251, 213] width 10 height 10
type input "03/03/2025"
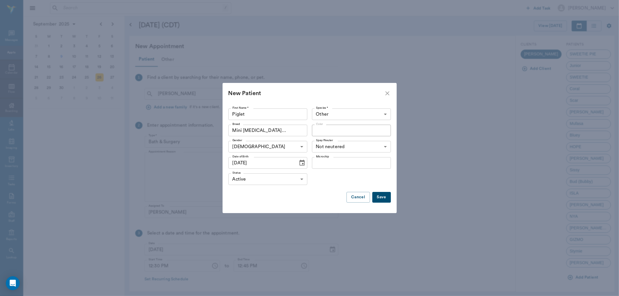
click at [385, 196] on button "Save" at bounding box center [381, 197] width 19 height 11
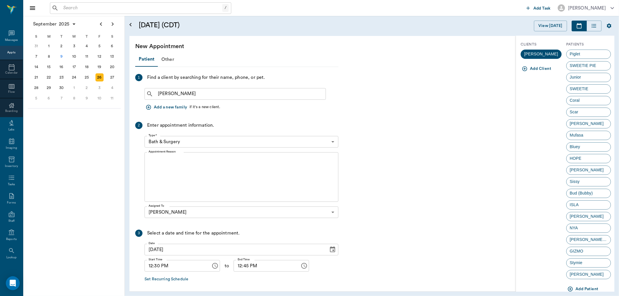
scroll to position [0, 0]
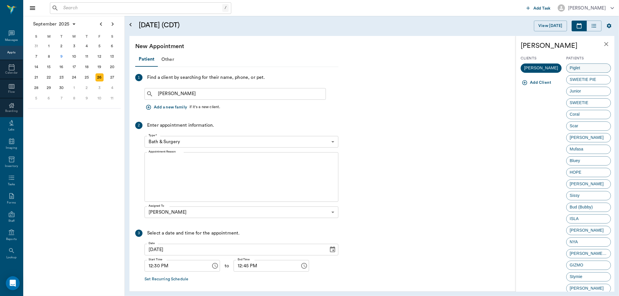
click at [580, 69] on span "Piglet" at bounding box center [575, 68] width 17 height 6
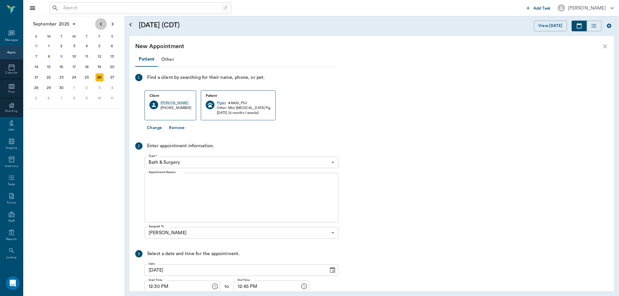
click at [103, 26] on icon "Previous page" at bounding box center [101, 24] width 7 height 7
click at [100, 26] on icon "Previous page" at bounding box center [101, 24] width 7 height 7
click at [103, 26] on icon "Previous page" at bounding box center [101, 24] width 7 height 7
click at [111, 25] on icon "Next page" at bounding box center [112, 24] width 7 height 7
click at [102, 26] on icon "Previous page" at bounding box center [101, 23] width 2 height 3
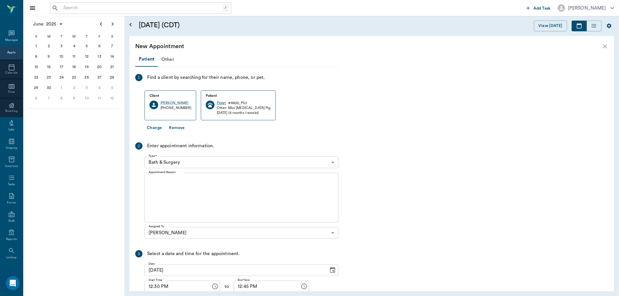
click at [217, 102] on div "Piglet" at bounding box center [221, 103] width 9 height 5
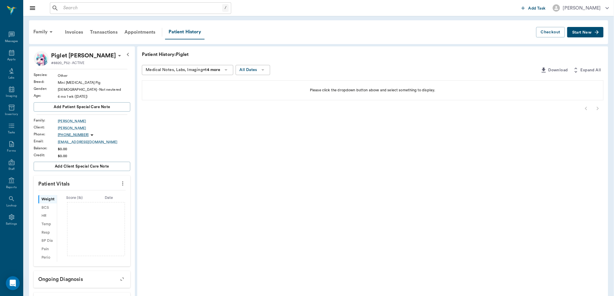
click at [129, 54] on icon "button" at bounding box center [128, 54] width 7 height 7
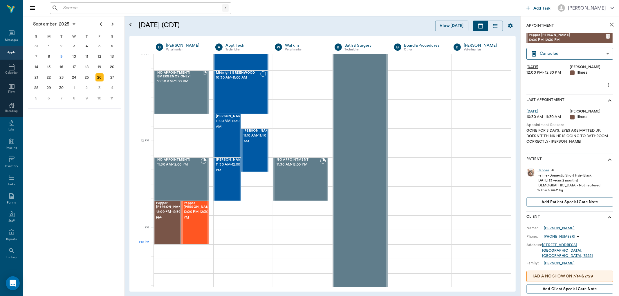
scroll to position [290, 0]
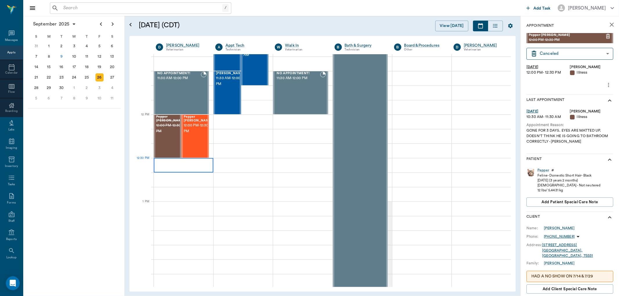
click at [157, 163] on div at bounding box center [184, 165] width 60 height 15
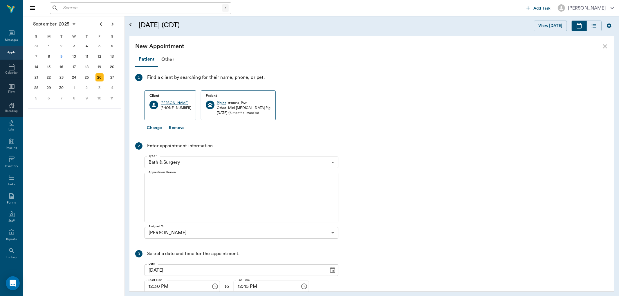
click at [170, 161] on body "/ ​ Add Task Dr. Bert Ellsworth Nectar Messages Appts Calendar Flow Boarding La…" at bounding box center [309, 148] width 619 height 296
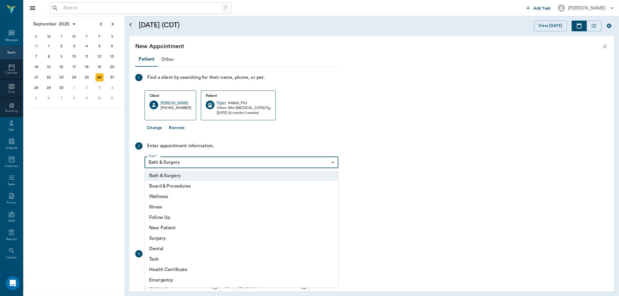
click at [161, 238] on li "Surgery" at bounding box center [242, 238] width 194 height 10
type input "65d2be4f46e3a538d89b8c18"
type input "01:00 PM"
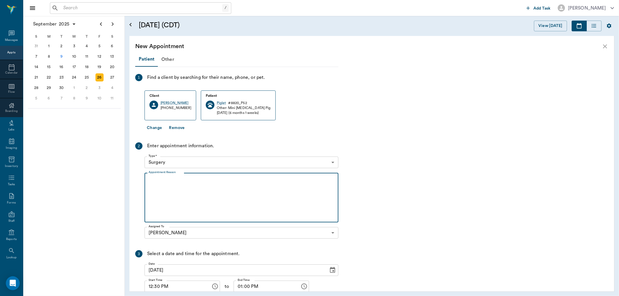
click at [150, 177] on div "x Appointment Reason" at bounding box center [242, 198] width 194 height 50
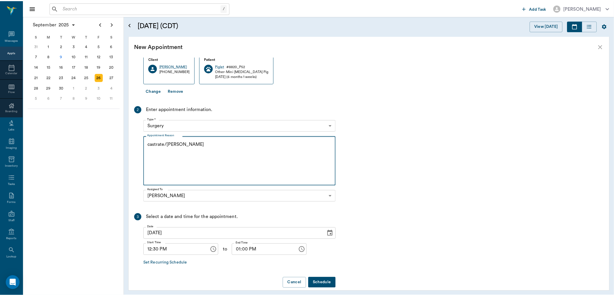
scroll to position [44, 0]
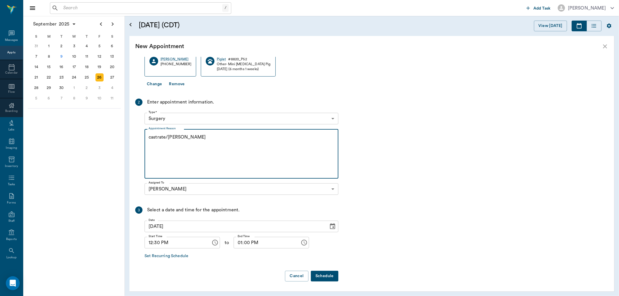
type textarea "castrate/Lisa"
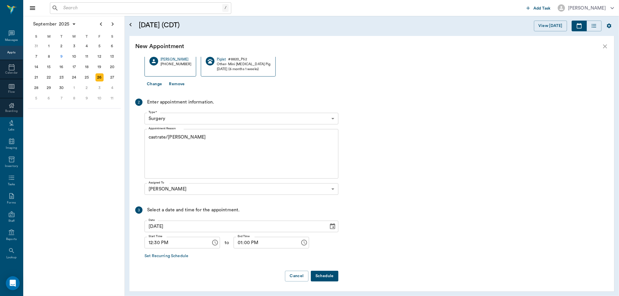
click at [324, 276] on button "Schedule" at bounding box center [325, 276] width 28 height 11
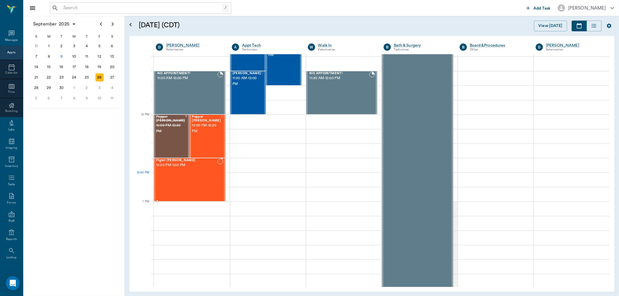
click at [185, 179] on div "Piglet Taylor 12:30 PM - 1:00 PM" at bounding box center [186, 180] width 61 height 42
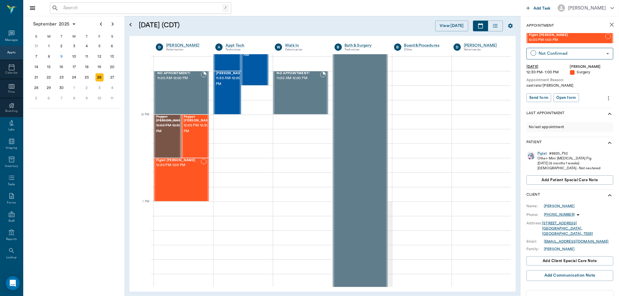
click at [605, 98] on icon "more" at bounding box center [608, 98] width 6 height 7
click at [580, 106] on span "Edit appointment" at bounding box center [579, 108] width 49 height 6
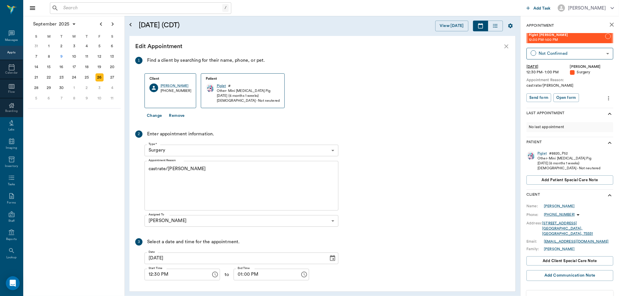
click at [219, 84] on div "Piglet" at bounding box center [221, 86] width 9 height 5
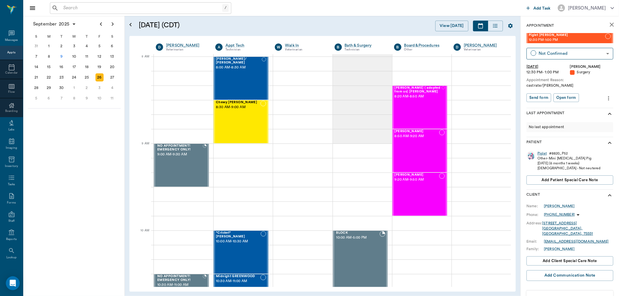
click at [544, 155] on div "Piglet" at bounding box center [542, 153] width 9 height 5
click at [605, 99] on icon "more" at bounding box center [608, 98] width 6 height 7
click at [584, 106] on span "Edit appointment" at bounding box center [579, 108] width 49 height 6
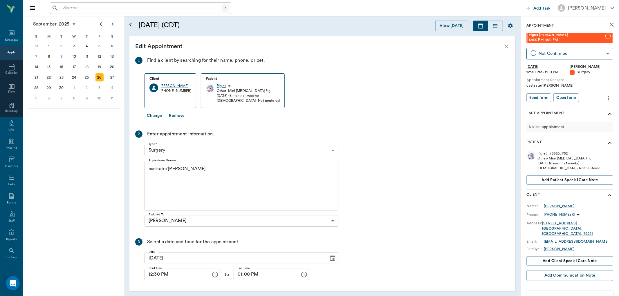
click at [217, 84] on div "Piglet" at bounding box center [221, 86] width 9 height 5
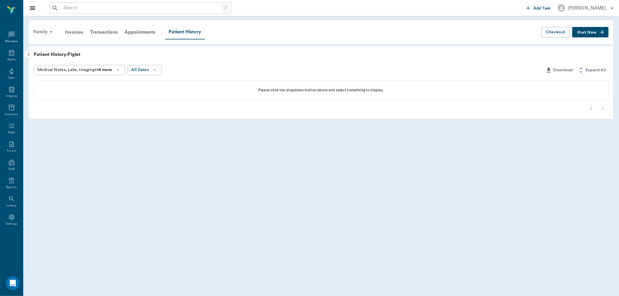
click at [42, 33] on div "Family" at bounding box center [44, 32] width 28 height 14
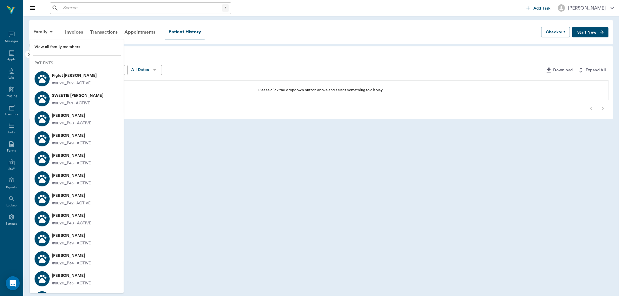
click at [64, 78] on p "Piglet Taylor" at bounding box center [74, 75] width 45 height 9
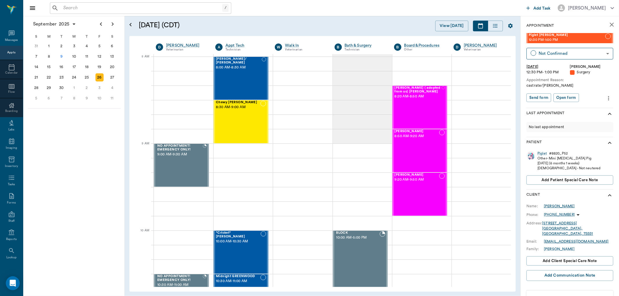
click at [554, 206] on div "[PERSON_NAME]" at bounding box center [559, 206] width 31 height 5
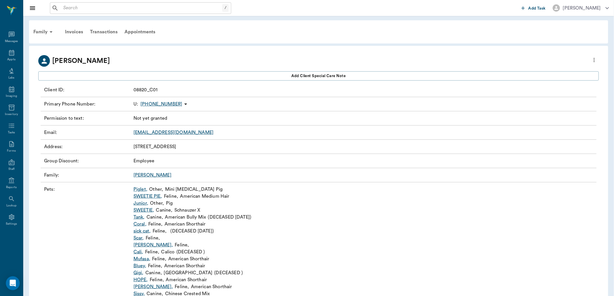
click at [138, 190] on link "Piglet ," at bounding box center [141, 189] width 14 height 7
click at [143, 175] on link "Taylor" at bounding box center [153, 175] width 38 height 5
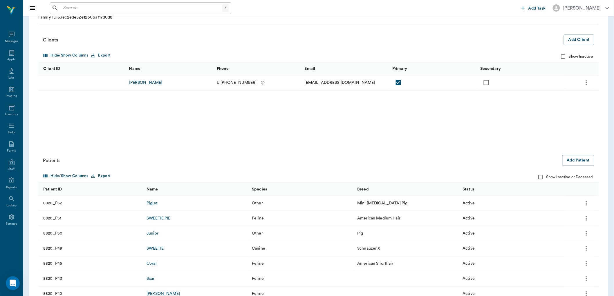
scroll to position [97, 0]
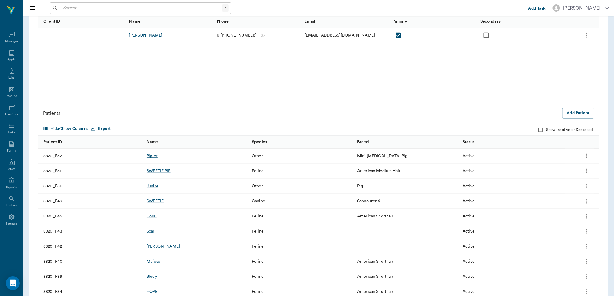
click at [153, 156] on div "Piglet" at bounding box center [152, 156] width 11 height 6
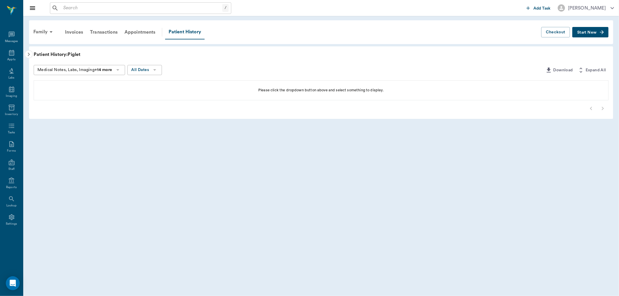
click at [30, 53] on icon "button" at bounding box center [28, 54] width 7 height 7
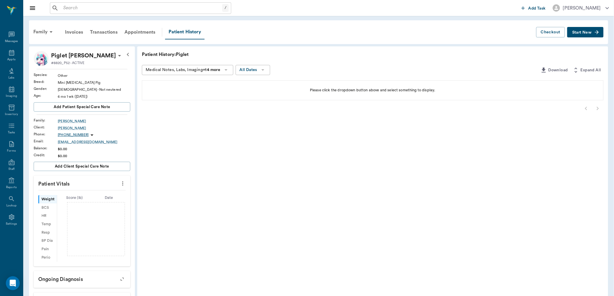
click at [116, 56] on icon at bounding box center [119, 55] width 7 height 7
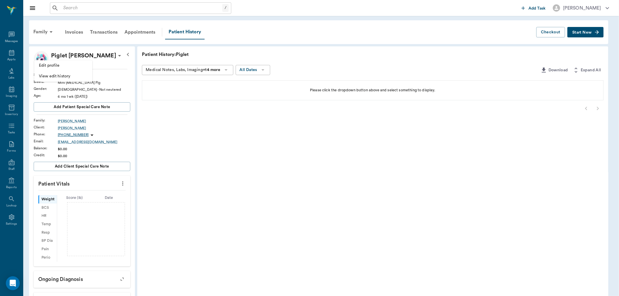
click at [70, 65] on span "Edit profile" at bounding box center [63, 66] width 49 height 6
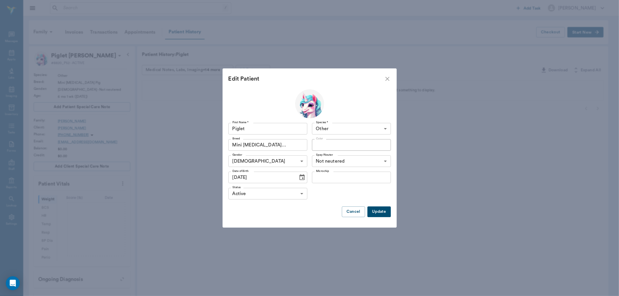
click at [300, 178] on icon "Choose date, selected date is Mar 3, 2025" at bounding box center [302, 177] width 7 height 7
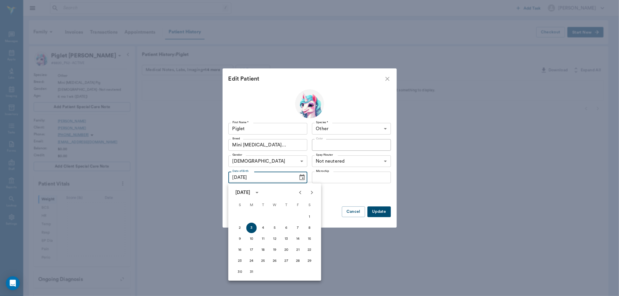
click at [298, 192] on icon "Previous month" at bounding box center [300, 192] width 7 height 7
click at [313, 193] on icon "Next month" at bounding box center [312, 192] width 2 height 3
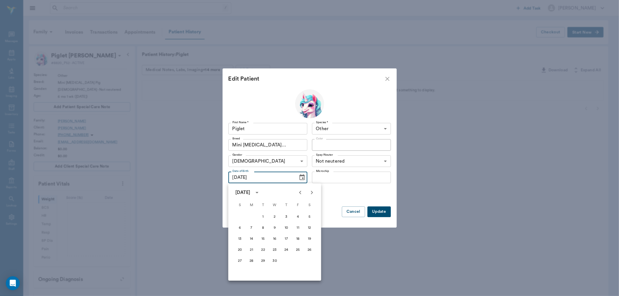
click at [311, 192] on icon "Next month" at bounding box center [312, 192] width 7 height 7
click at [297, 250] on button "23" at bounding box center [298, 250] width 10 height 10
type input "05/23/2025"
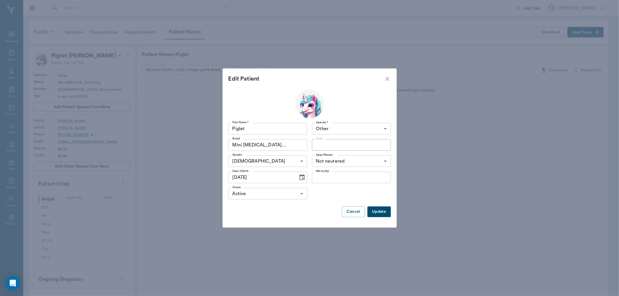
click at [382, 211] on button "Update" at bounding box center [378, 212] width 23 height 11
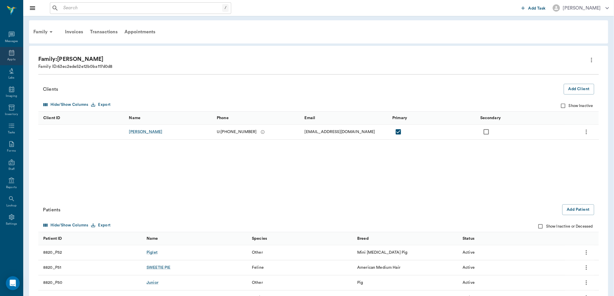
click at [12, 53] on icon at bounding box center [11, 52] width 7 height 7
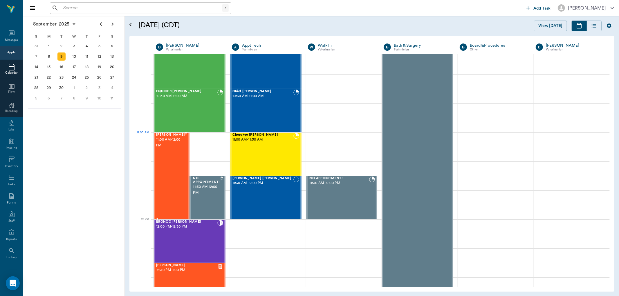
scroll to position [185, 0]
click at [167, 158] on div "twinkie Robinson 11:00 AM - 12:00 PM" at bounding box center [170, 177] width 29 height 86
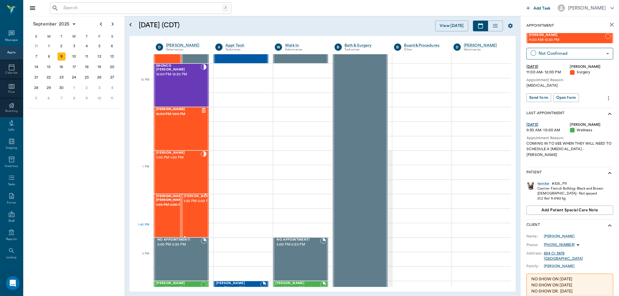
scroll to position [346, 0]
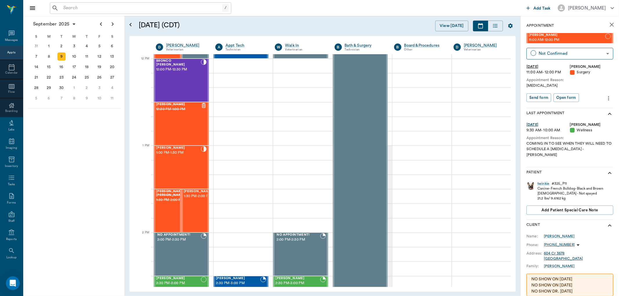
click at [8, 52] on div "Appts" at bounding box center [11, 53] width 8 height 4
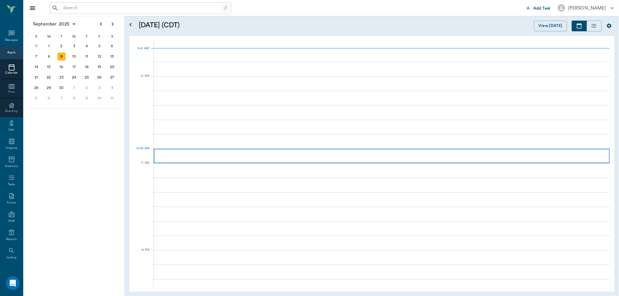
scroll to position [88, 0]
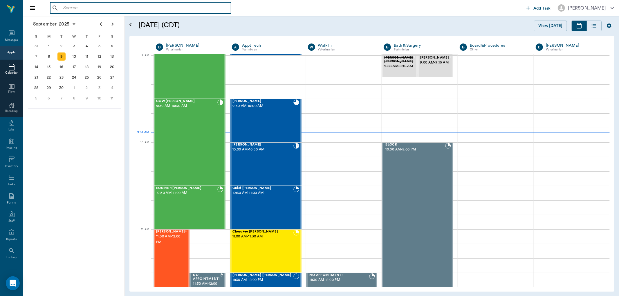
click at [71, 8] on input "text" at bounding box center [145, 8] width 168 height 8
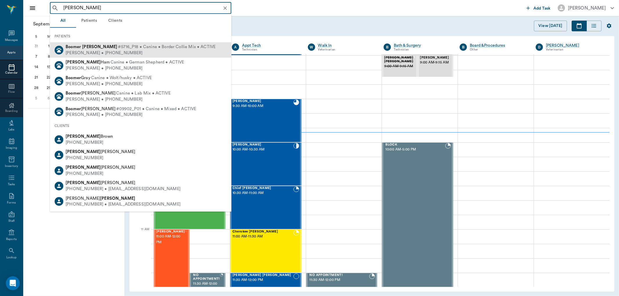
click at [110, 50] on div "Suzanne Drew • (772) 359-4587" at bounding box center [141, 53] width 150 height 6
type input "boomer drew"
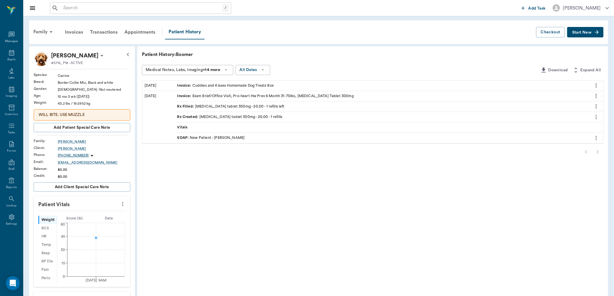
click at [181, 138] on span "SOAP :" at bounding box center [183, 138] width 13 height 6
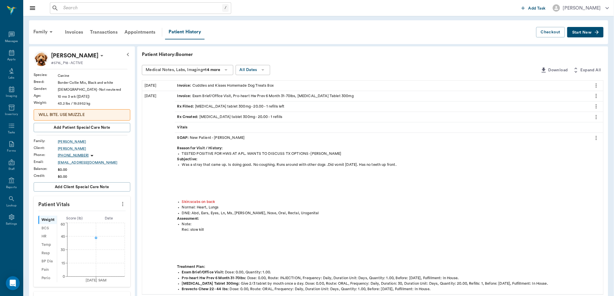
click at [596, 137] on icon "more" at bounding box center [596, 138] width 6 height 7
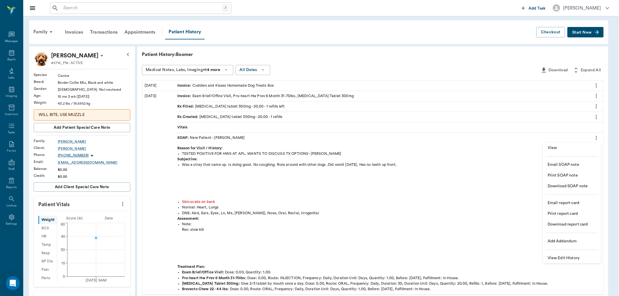
click at [554, 149] on span "View" at bounding box center [572, 148] width 49 height 6
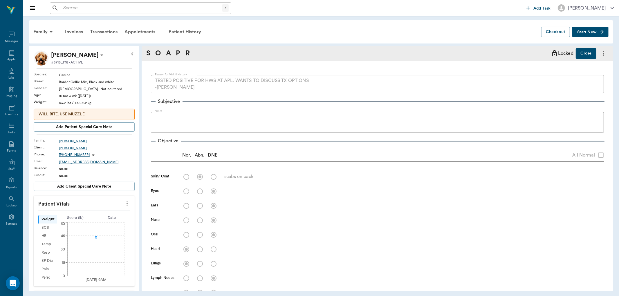
type textarea "TESTED POSITIVE FOR HWS AT APL. WANTS TO DISCUSS TX OPTIONS -LORY"
radio input "true"
type textarea "scabs on back"
radio input "true"
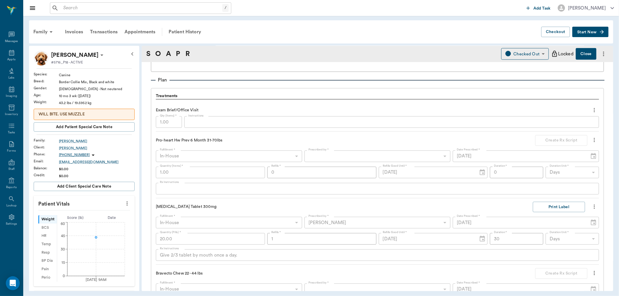
scroll to position [322, 0]
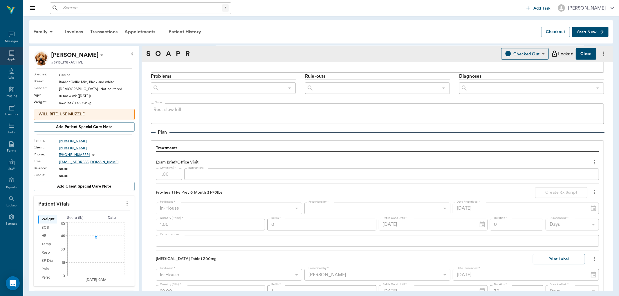
click at [14, 50] on icon at bounding box center [11, 52] width 7 height 7
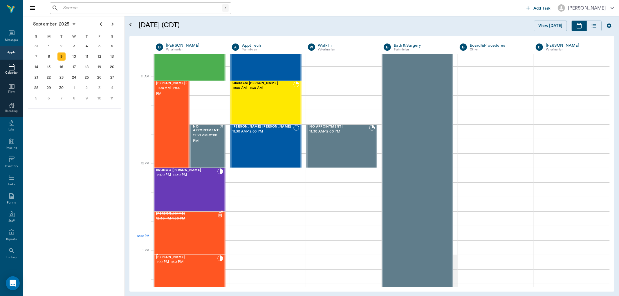
scroll to position [248, 0]
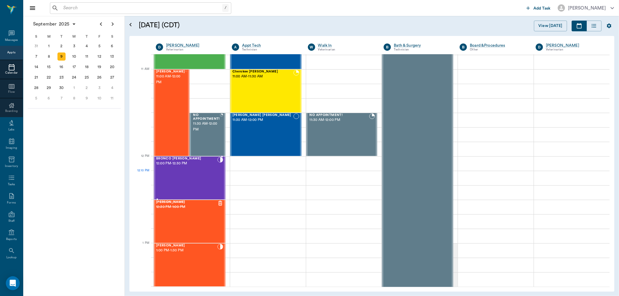
click at [177, 175] on div "BRONCO Crouse 12:00 PM - 12:30 PM" at bounding box center [186, 178] width 61 height 42
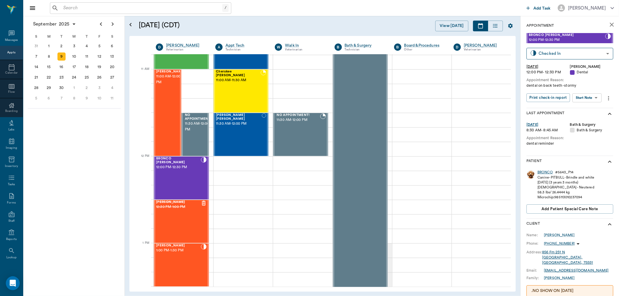
click at [547, 172] on div "BRONCO" at bounding box center [545, 172] width 15 height 5
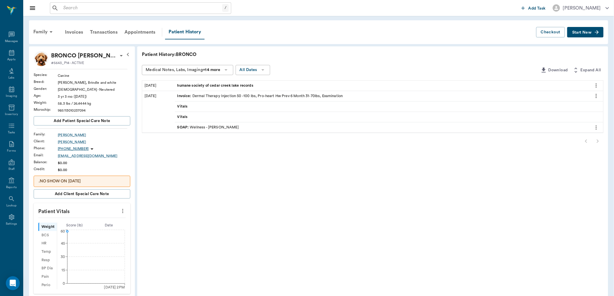
click at [180, 125] on span "SOAP :" at bounding box center [183, 128] width 13 height 6
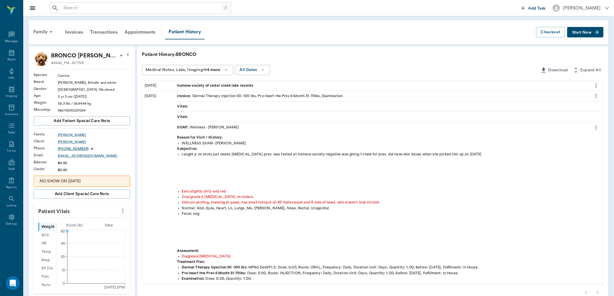
click at [597, 127] on icon "more" at bounding box center [596, 127] width 6 height 7
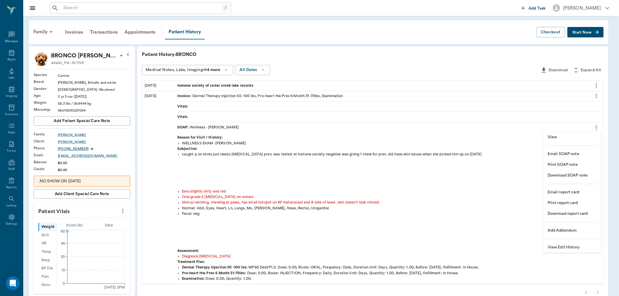
click at [553, 137] on span "View" at bounding box center [572, 137] width 49 height 6
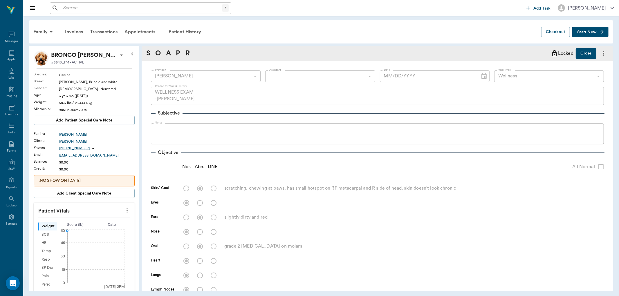
type input "63ec2f075fda476ae8351a4d"
type input "65d2be4f46e3a538d89b8c14"
type textarea "WELLNESS EXAM -JESS"
radio input "true"
type textarea "scratching, chewing at paws, has small hotspot on RF metacarpal and R side of h…"
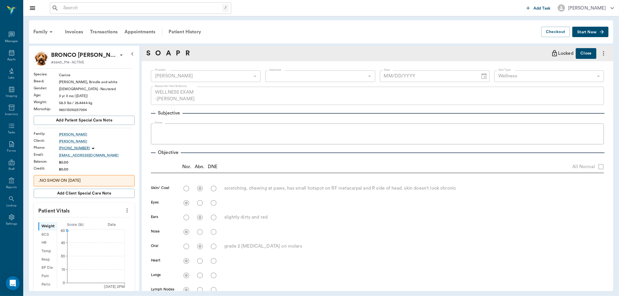
radio input "true"
type textarea "slightly dirty and red"
radio input "true"
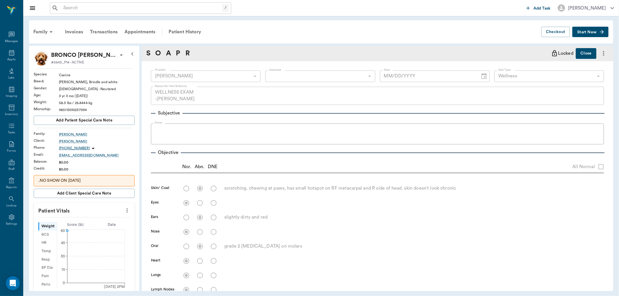
type textarea "grade 2 tartar on molars"
radio input "true"
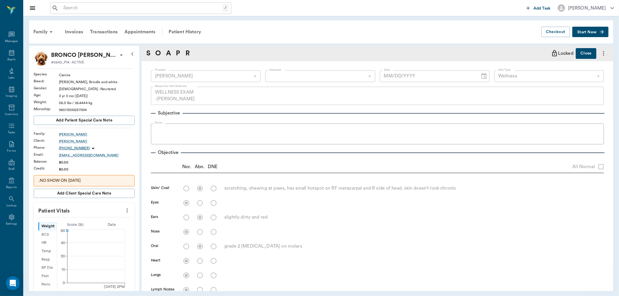
radio input "true"
type input "07/10/2025"
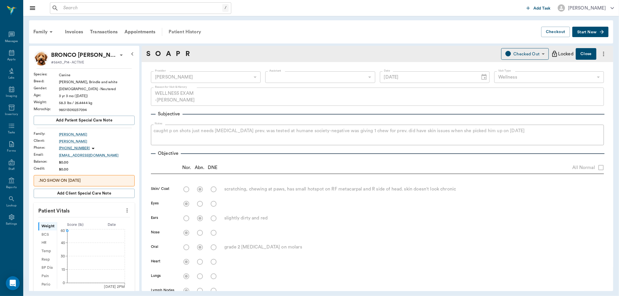
click at [183, 31] on div "Patient History" at bounding box center [184, 32] width 39 height 14
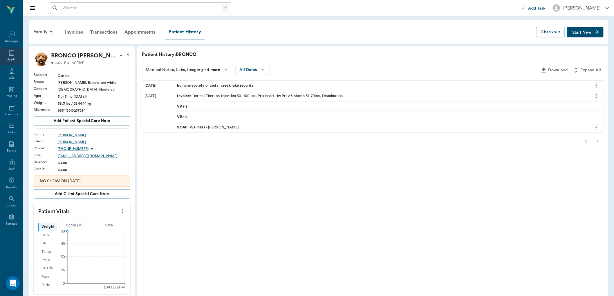
click at [12, 53] on icon at bounding box center [11, 53] width 5 height 6
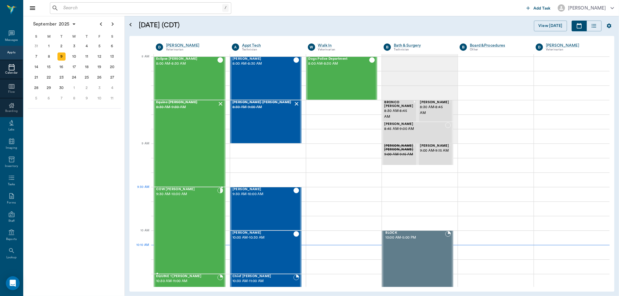
scroll to position [32, 0]
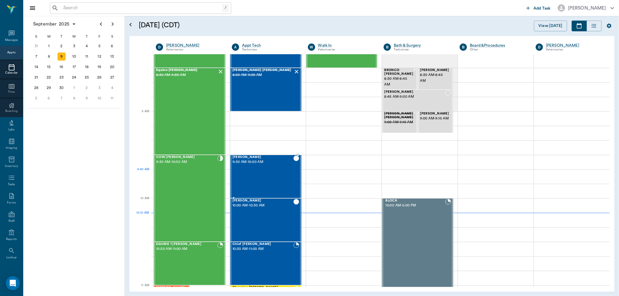
drag, startPoint x: 264, startPoint y: 172, endPoint x: 423, endPoint y: 170, distance: 159.1
click at [264, 172] on div "Buddy Lutrick 9:30 AM - 10:00 AM" at bounding box center [263, 177] width 61 height 42
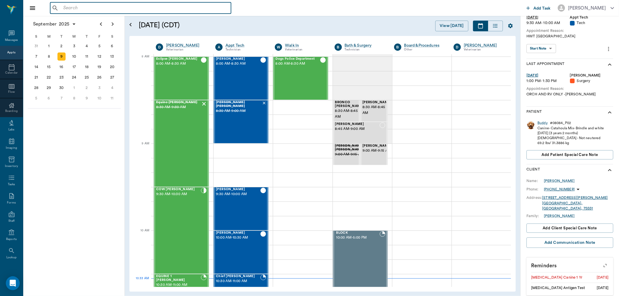
click at [68, 7] on input "text" at bounding box center [145, 8] width 168 height 8
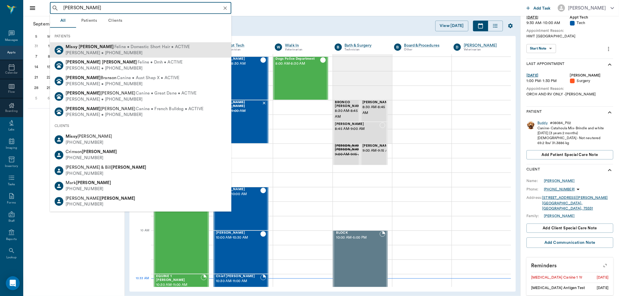
click at [82, 51] on div "Kimberly Tyson • (214) 288-0441" at bounding box center [128, 53] width 124 height 6
type input "missy tyson"
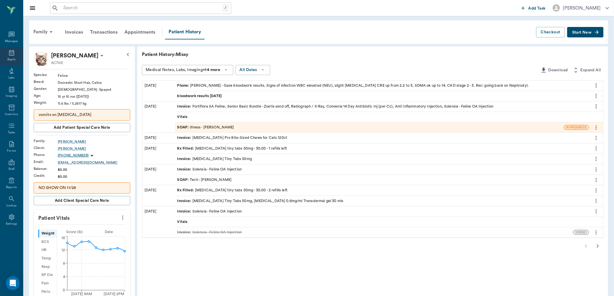
click at [12, 54] on icon at bounding box center [11, 52] width 7 height 7
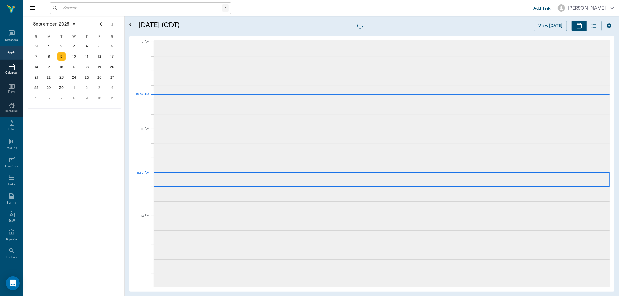
scroll to position [175, 0]
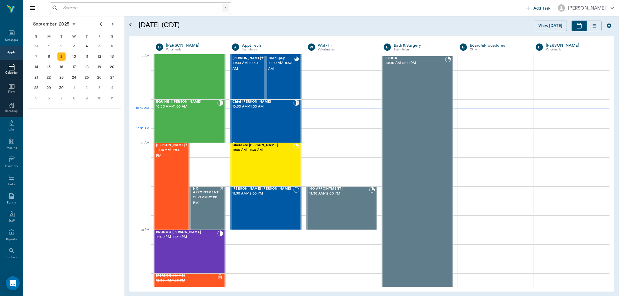
click at [280, 130] on div "Chief Healy 10:30 AM - 11:00 AM" at bounding box center [263, 121] width 61 height 42
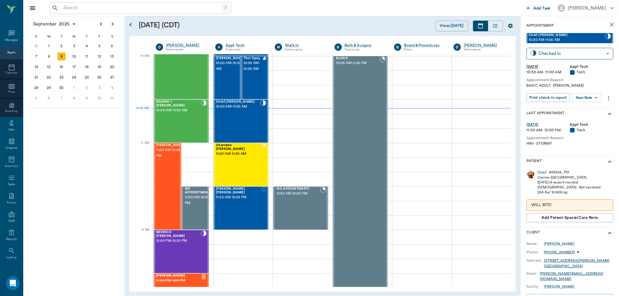
click at [599, 98] on body "/ ​ Add Task Dr. Bert Ellsworth Nectar Messages Appts Calendar Flow Boarding La…" at bounding box center [309, 148] width 619 height 296
click at [590, 110] on button "Start SOAP" at bounding box center [581, 109] width 20 height 7
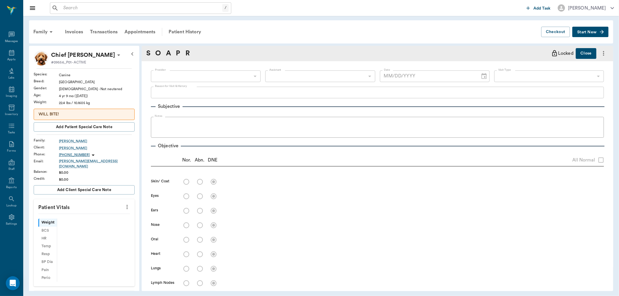
click at [124, 204] on icon "more" at bounding box center [127, 207] width 6 height 7
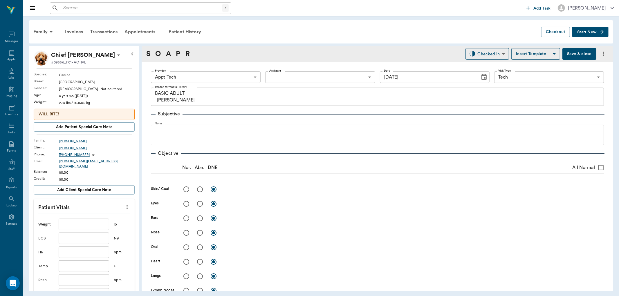
click at [93, 221] on input "text" at bounding box center [84, 225] width 51 height 12
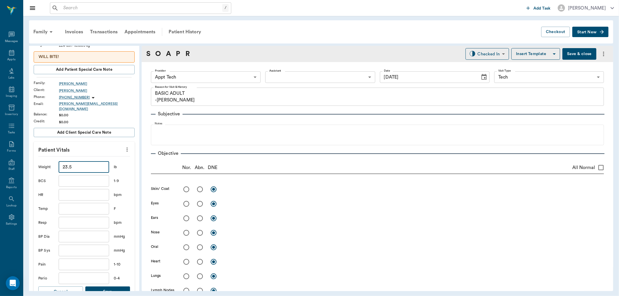
scroll to position [161, 0]
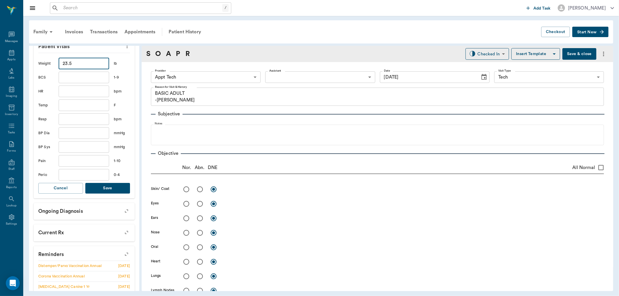
type input "23.5"
click at [109, 186] on button "Save" at bounding box center [107, 188] width 45 height 11
click at [185, 75] on body "/ ​ Add Task [PERSON_NAME] Nectar Messages Appts Labs Imaging Inventory Tasks F…" at bounding box center [309, 148] width 619 height 296
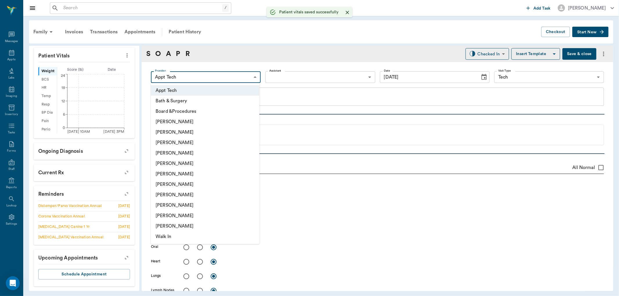
click at [179, 184] on li "[PERSON_NAME]" at bounding box center [205, 184] width 109 height 10
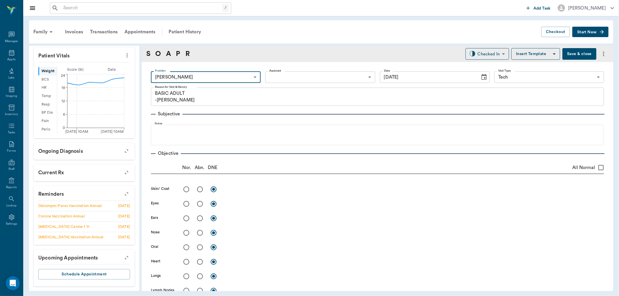
type input "682b670d8bdc6f7f8feef3db"
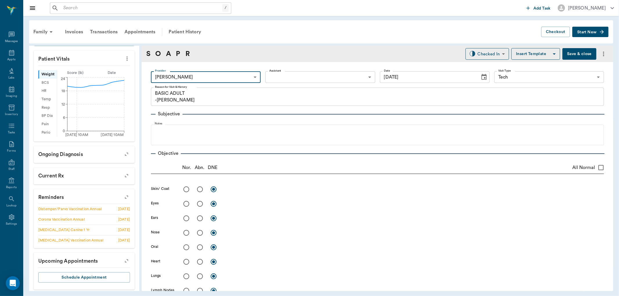
click at [279, 77] on body "/ ​ Add Task [PERSON_NAME] Nectar Messages Appts Labs Imaging Inventory Tasks F…" at bounding box center [309, 148] width 619 height 296
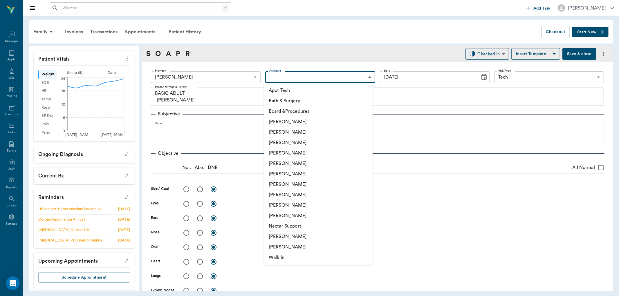
click at [279, 88] on li "Appt Tech" at bounding box center [318, 90] width 109 height 10
type input "63ec2f075fda476ae8351a4c"
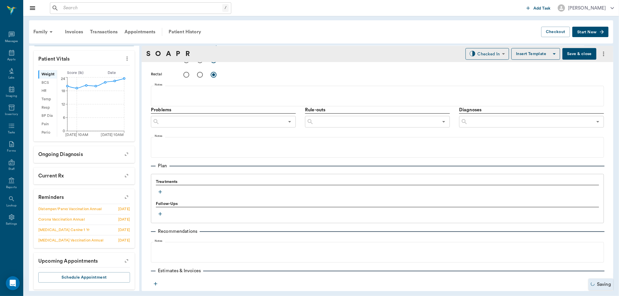
scroll to position [290, 0]
click at [158, 188] on icon "button" at bounding box center [160, 191] width 6 height 6
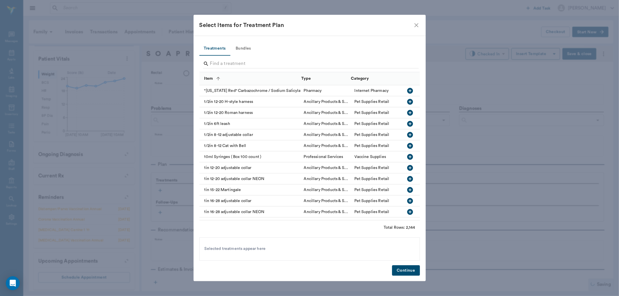
click at [239, 48] on button "Bundles" at bounding box center [243, 49] width 26 height 14
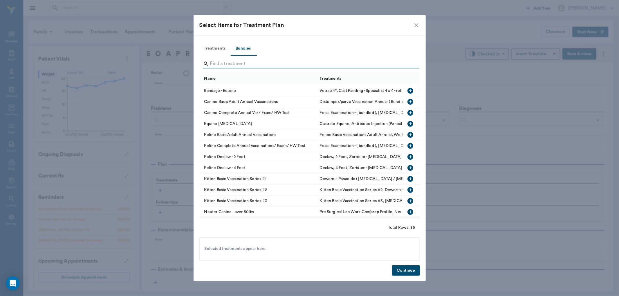
click at [234, 64] on input "Search" at bounding box center [310, 63] width 200 height 9
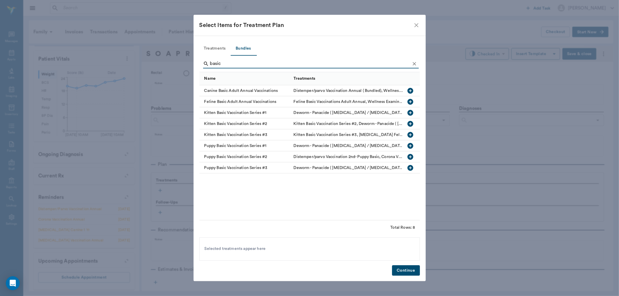
type input "basic"
click at [412, 92] on icon "button" at bounding box center [411, 91] width 6 height 6
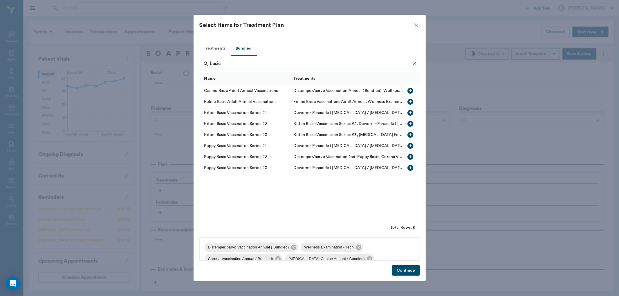
scroll to position [43, 0]
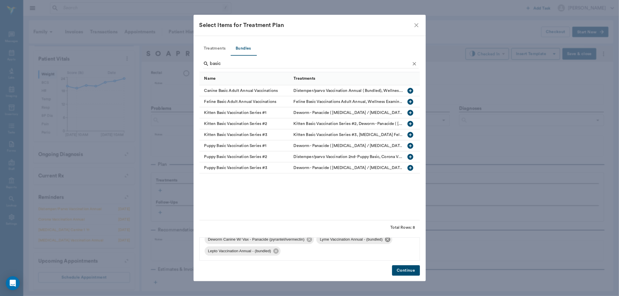
click at [386, 240] on icon at bounding box center [387, 239] width 5 height 5
drag, startPoint x: 387, startPoint y: 250, endPoint x: 388, endPoint y: 254, distance: 3.9
click at [387, 251] on icon at bounding box center [387, 251] width 5 height 5
click at [401, 270] on button "Continue" at bounding box center [406, 271] width 28 height 11
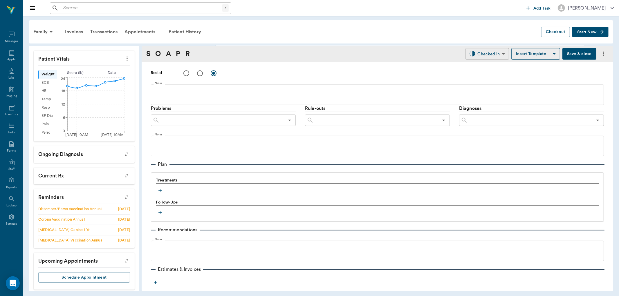
click at [475, 51] on body "/ ​ Add Task [PERSON_NAME] Nectar Messages Appts Labs Imaging Inventory Tasks F…" at bounding box center [309, 148] width 619 height 296
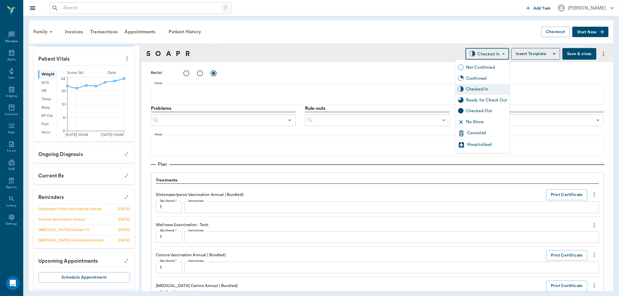
click at [487, 97] on div "Ready for Check Out" at bounding box center [486, 100] width 41 height 6
type input "READY_TO_CHECKOUT"
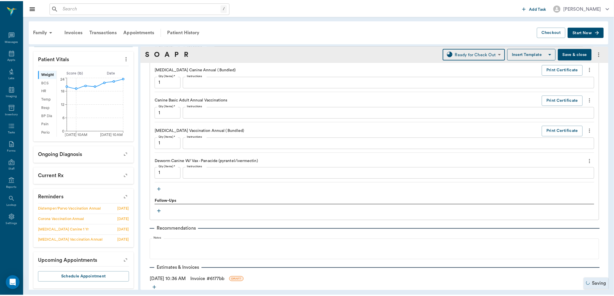
scroll to position [536, 0]
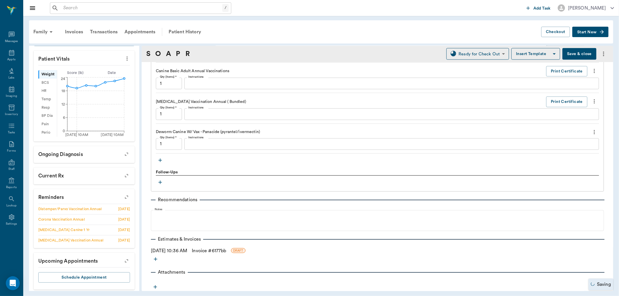
click at [211, 250] on link "Invoice # 6177bb" at bounding box center [209, 251] width 34 height 7
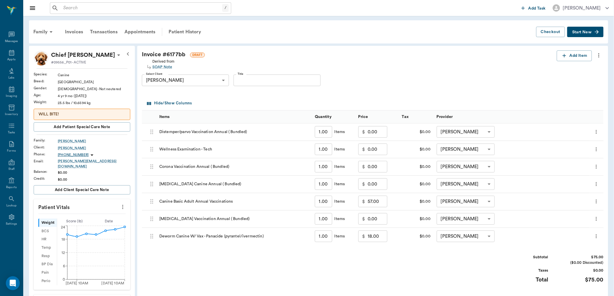
scroll to position [129, 0]
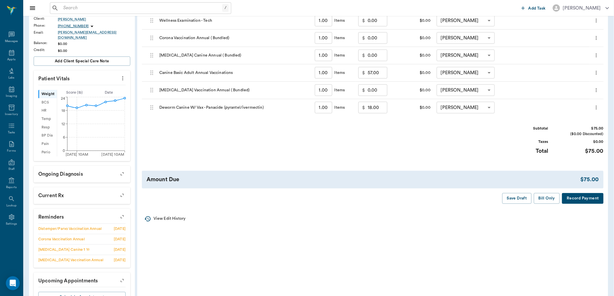
click at [548, 202] on button "Bill Only" at bounding box center [547, 198] width 26 height 11
